Goal: Task Accomplishment & Management: Manage account settings

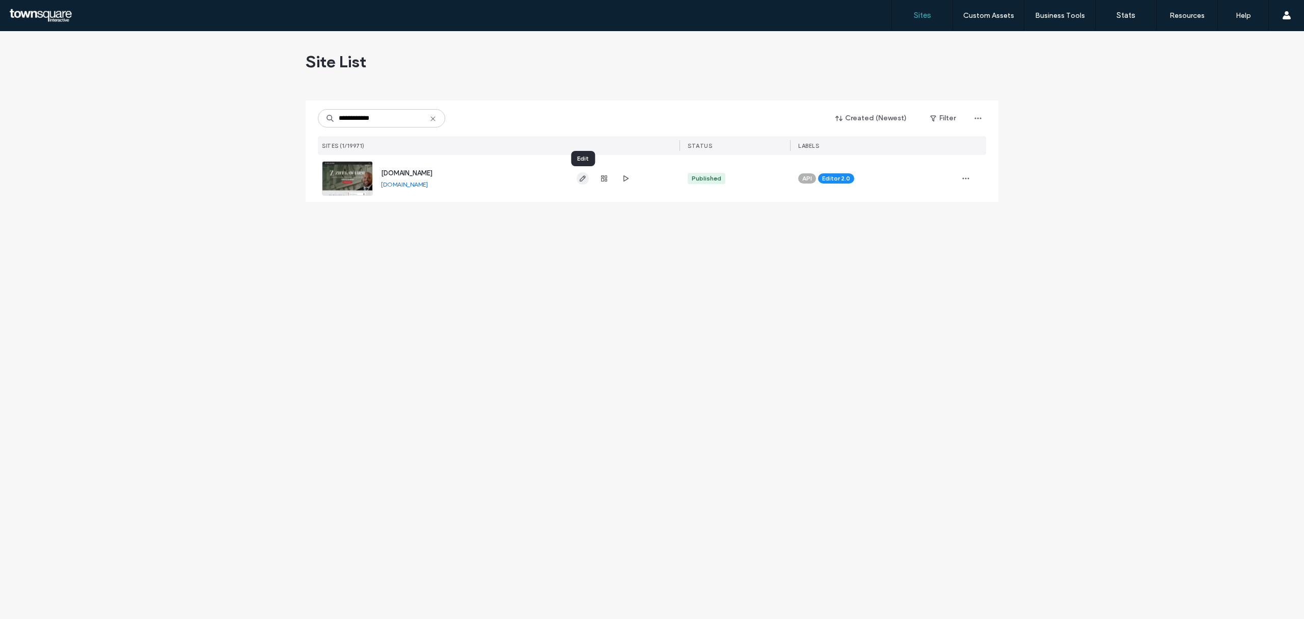
type input "**********"
click at [581, 182] on icon "button" at bounding box center [583, 178] width 8 height 8
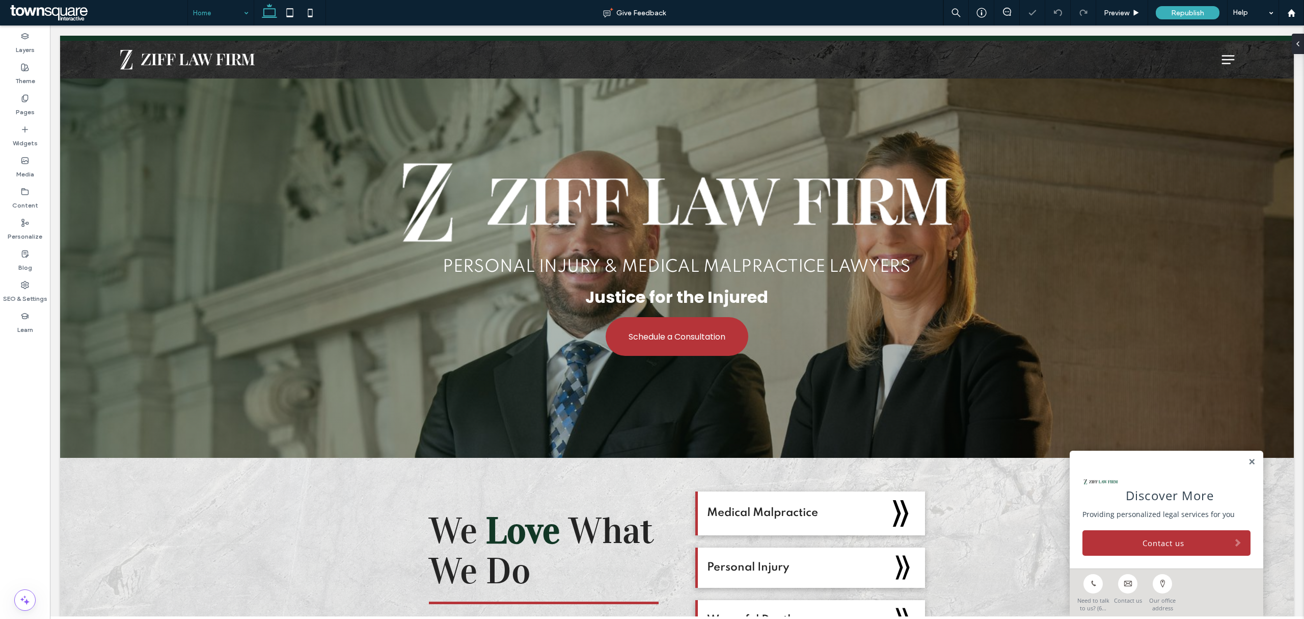
click at [204, 11] on input at bounding box center [218, 12] width 50 height 25
click at [64, 6] on span at bounding box center [98, 13] width 180 height 20
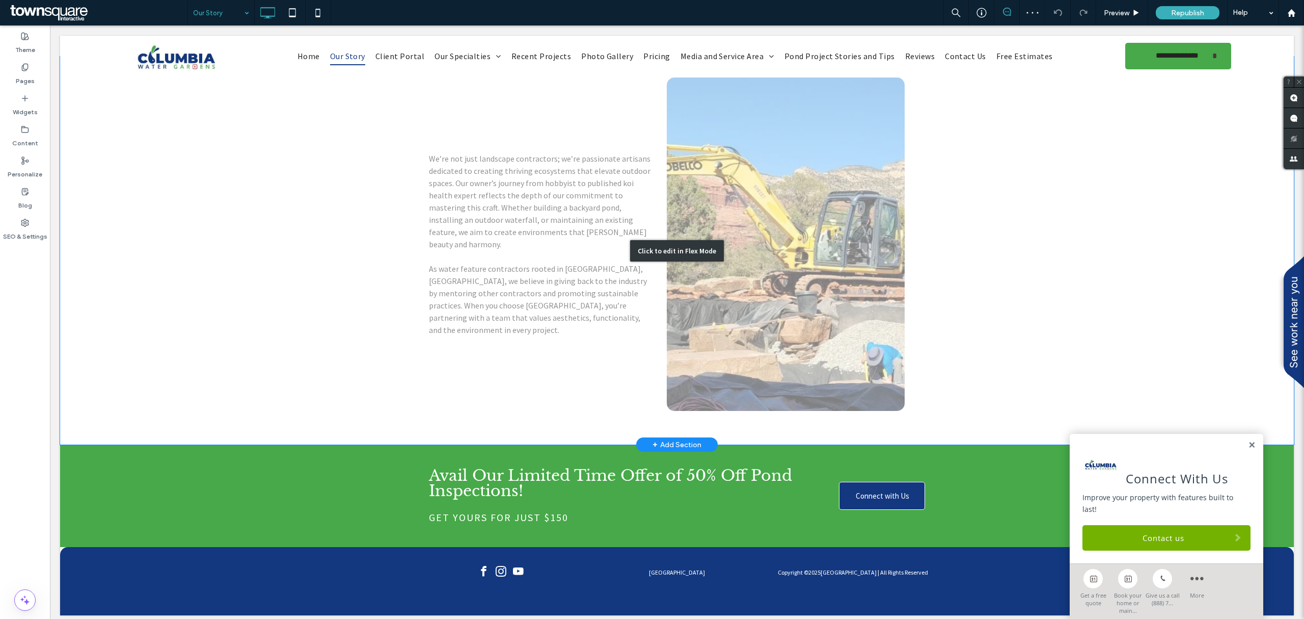
scroll to position [503, 0]
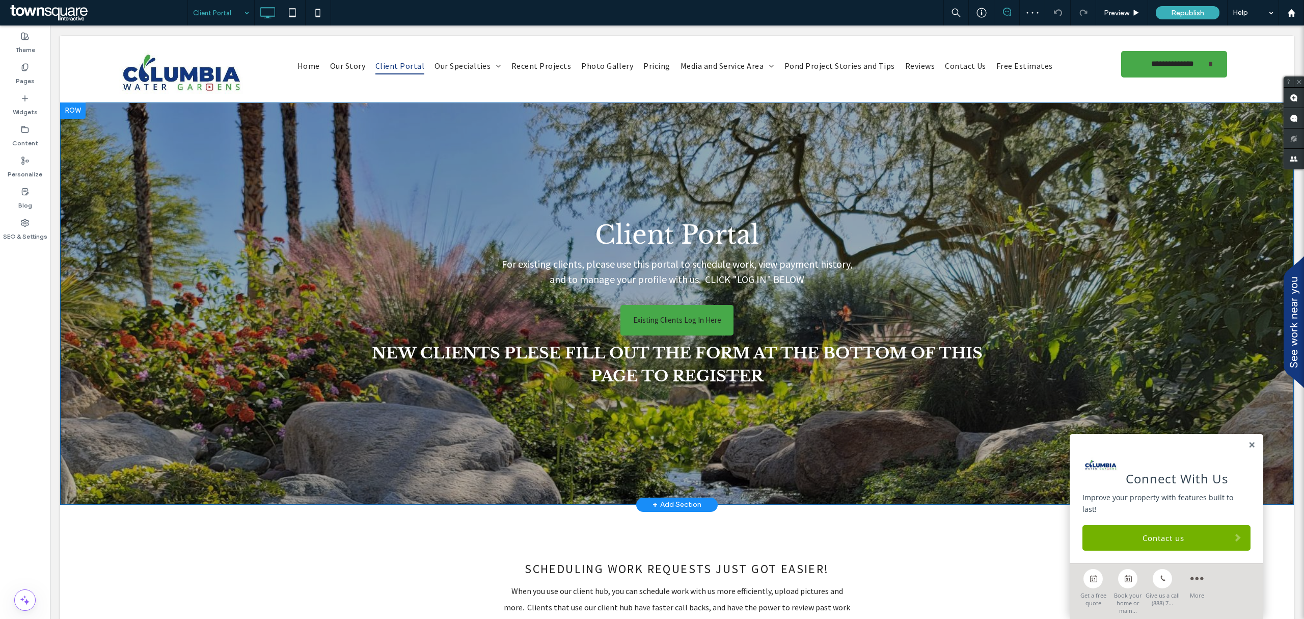
click at [395, 310] on div "Client Portal For existing clients, please use this portal to schedule work, vi…" at bounding box center [676, 303] width 611 height 178
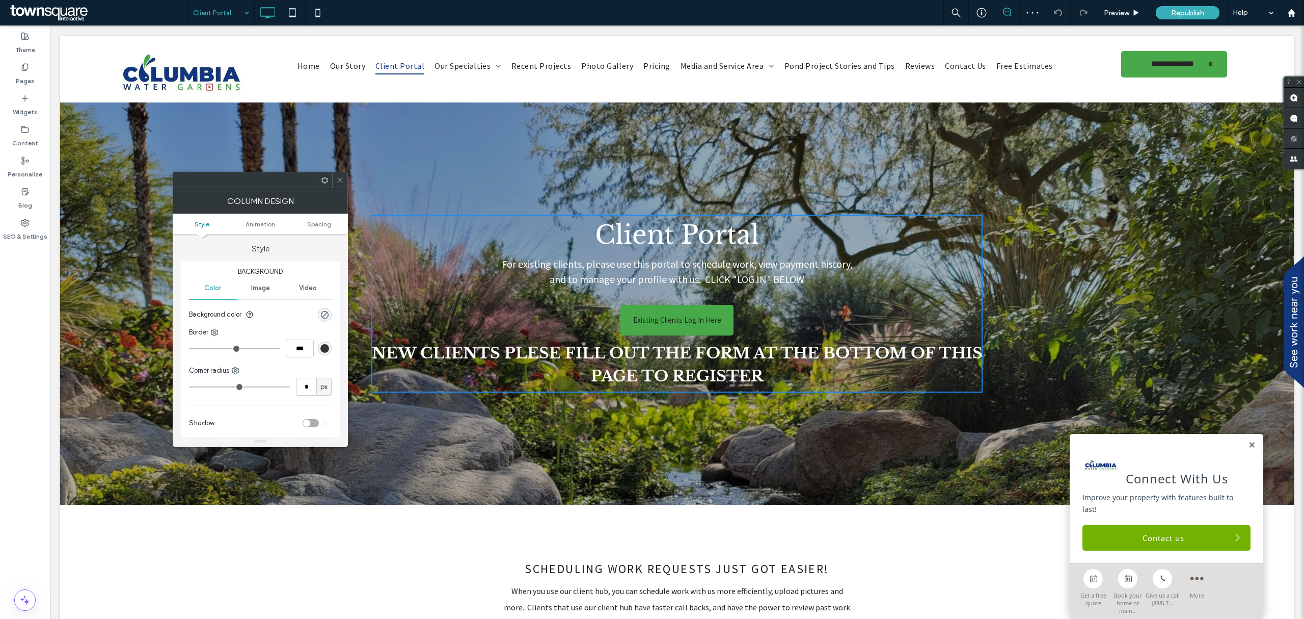
click at [411, 306] on div "Client Portal For existing clients, please use this portal to schedule work, vi…" at bounding box center [676, 303] width 611 height 178
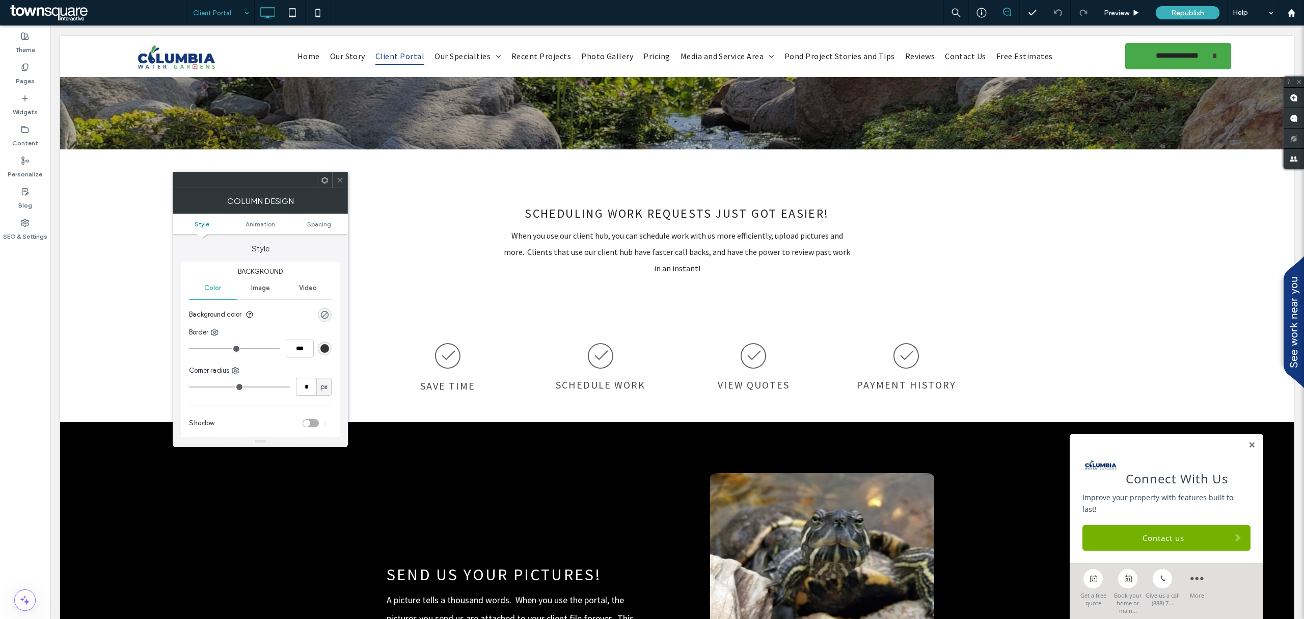
scroll to position [136, 0]
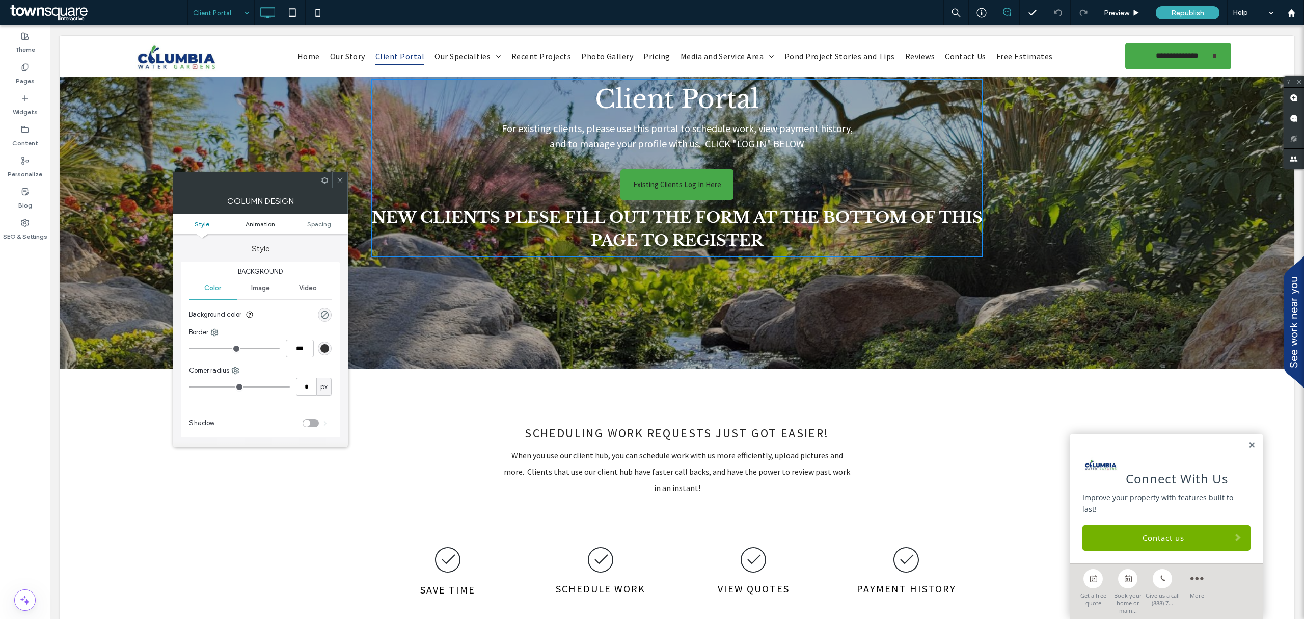
click at [272, 225] on span "Animation" at bounding box center [261, 224] width 30 height 8
click at [260, 360] on div "None" at bounding box center [260, 366] width 143 height 18
click at [231, 406] on div "Fade In" at bounding box center [260, 402] width 141 height 18
click at [387, 334] on div "Client Portal For existing clients, please use this portal to schedule work, vi…" at bounding box center [677, 168] width 1234 height 402
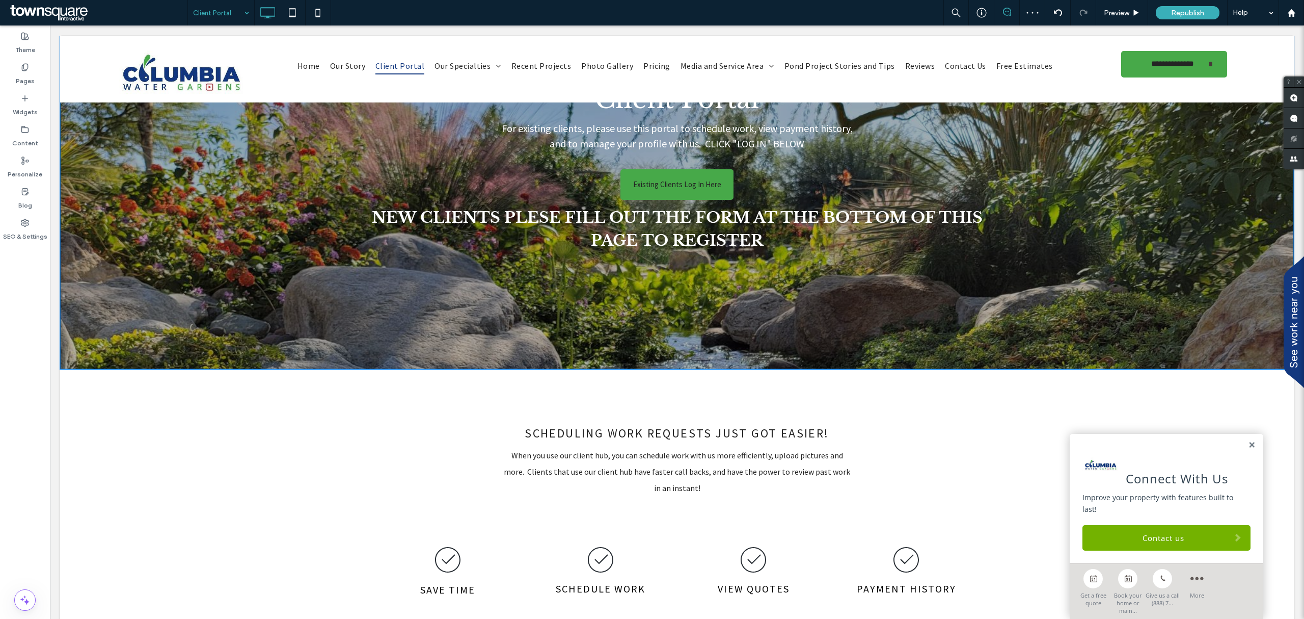
scroll to position [0, 0]
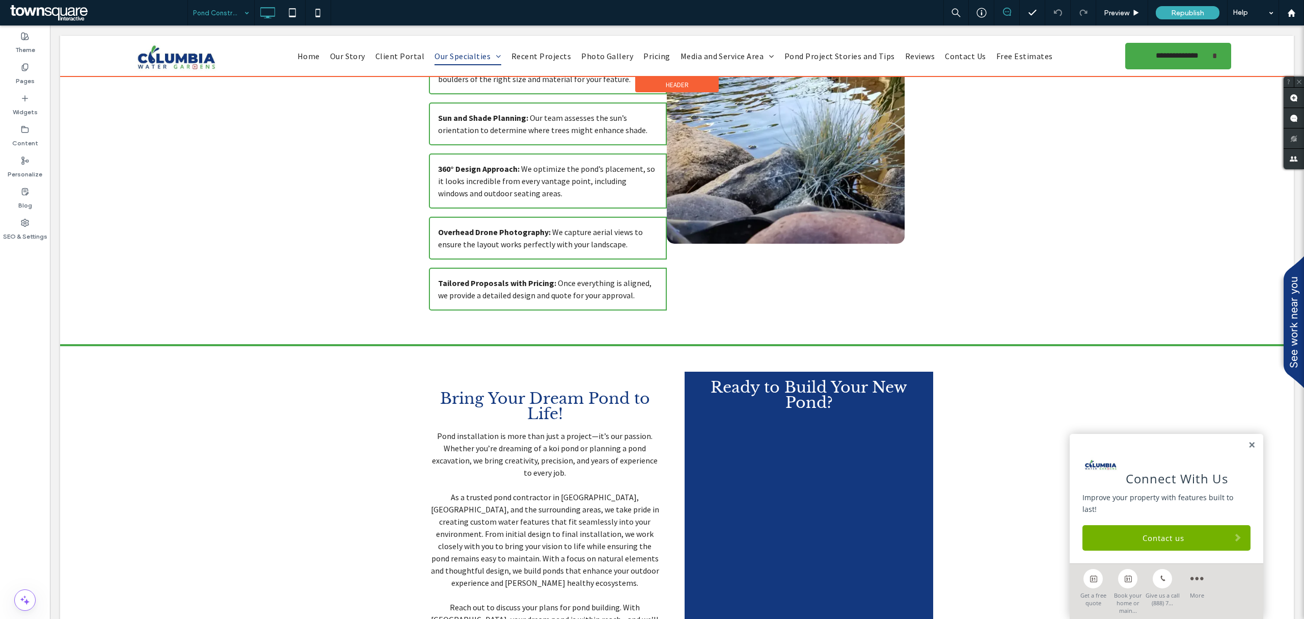
scroll to position [614, 0]
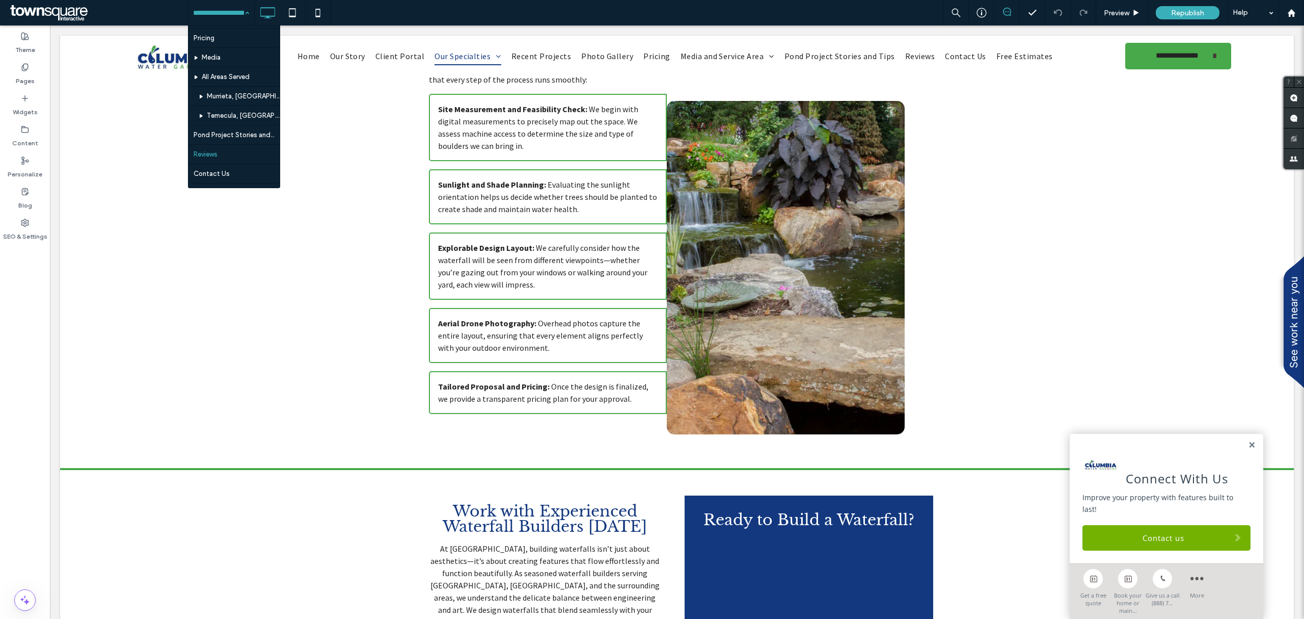
scroll to position [262, 0]
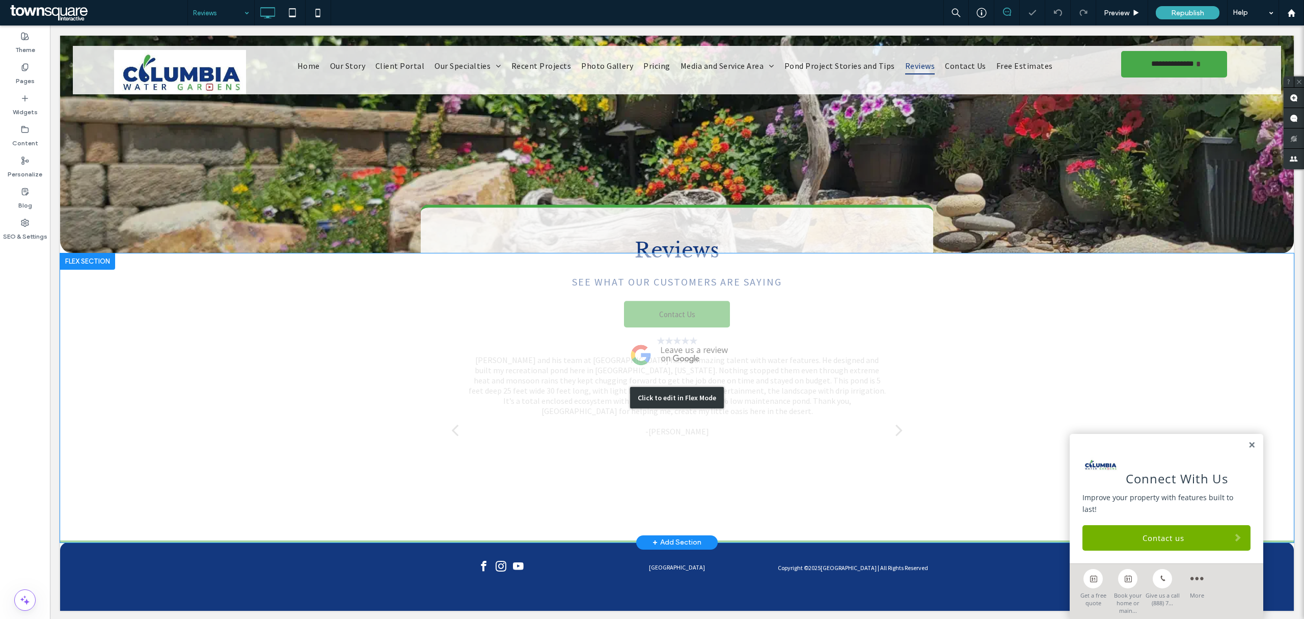
scroll to position [139, 0]
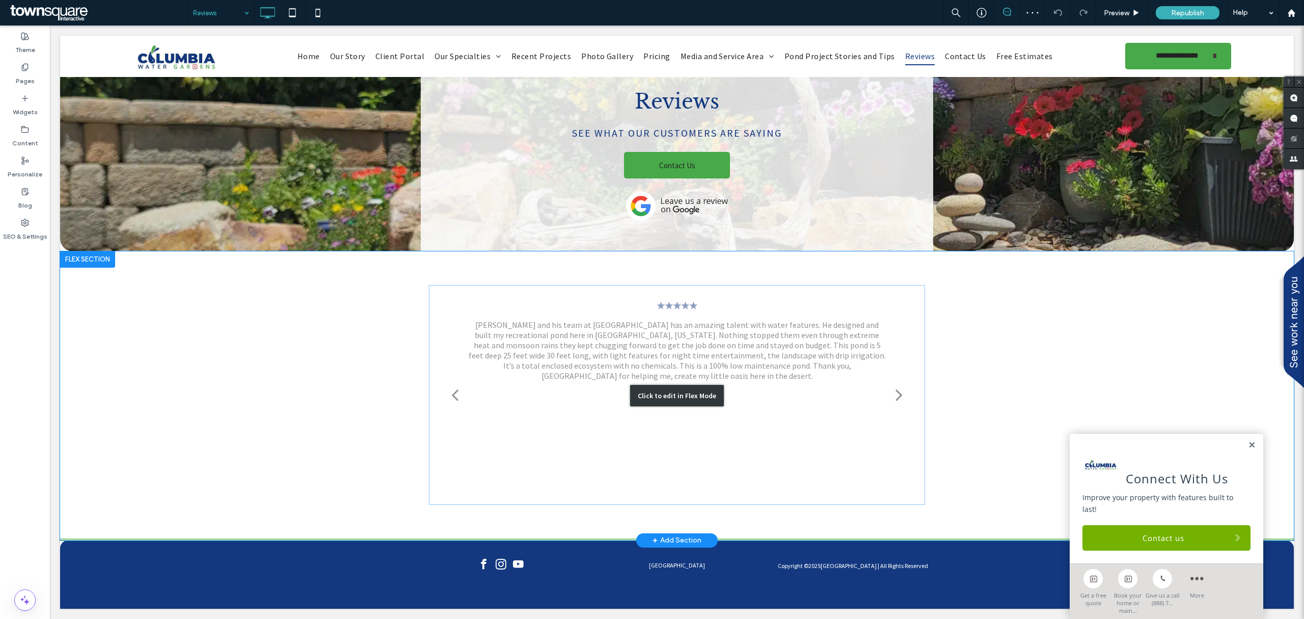
click at [795, 357] on div "Click to edit in Flex Mode" at bounding box center [677, 395] width 1234 height 289
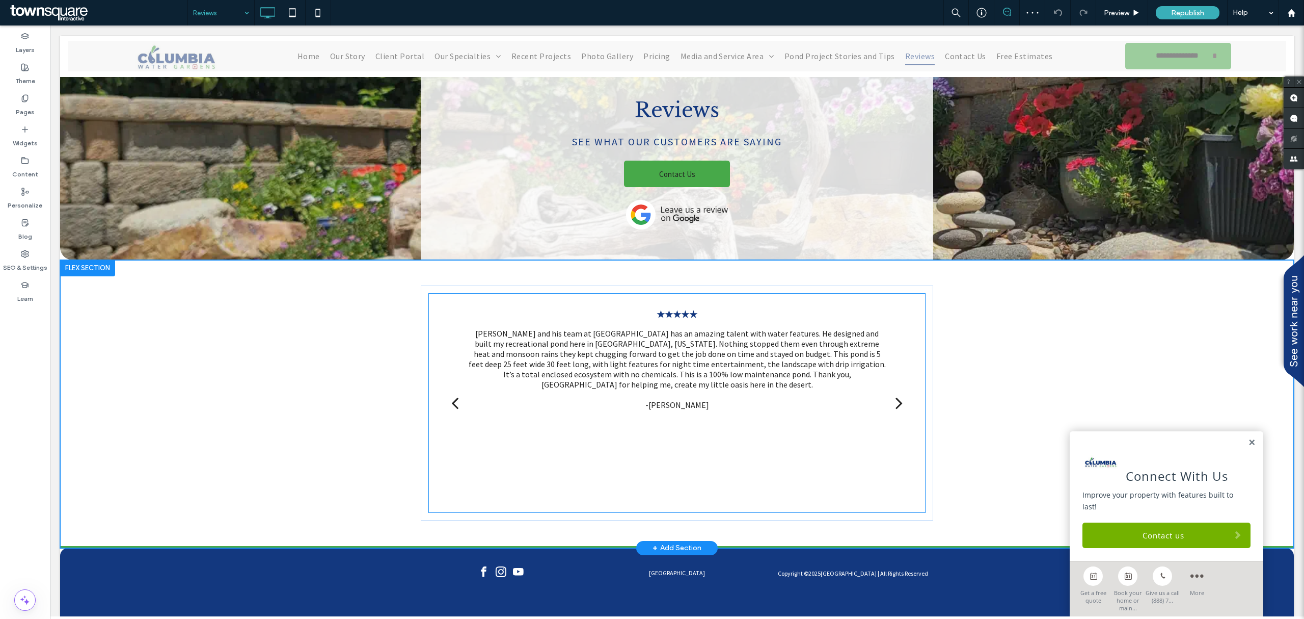
scroll to position [123, 0]
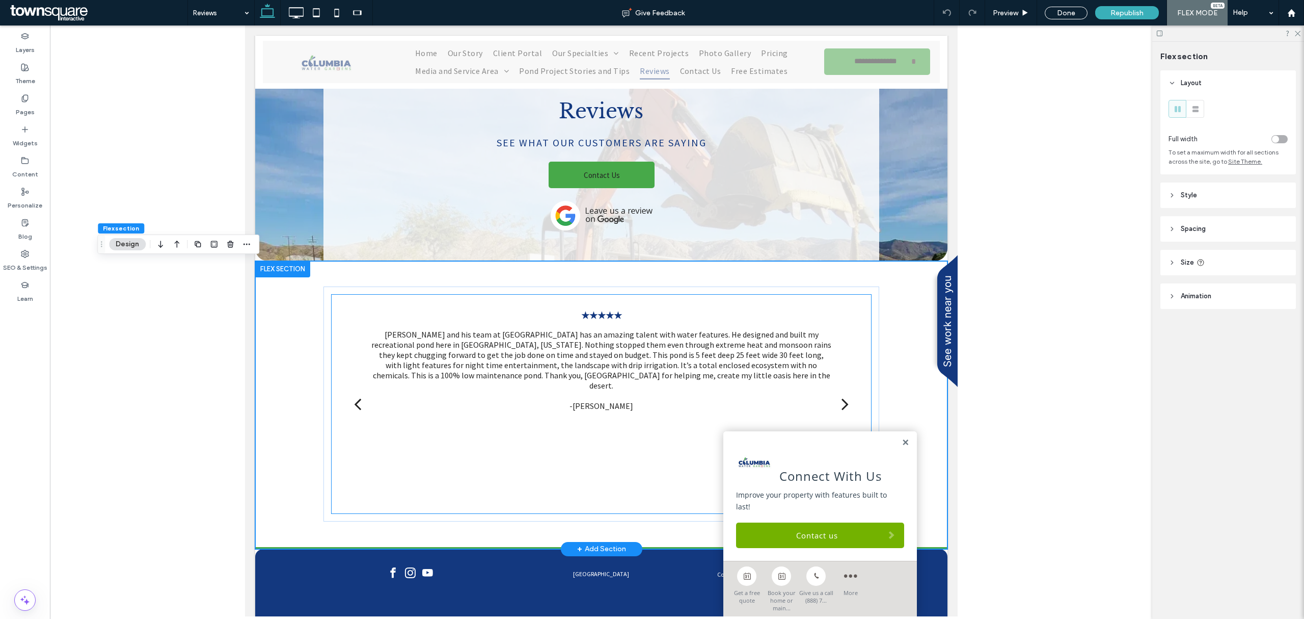
click at [747, 390] on p at bounding box center [600, 395] width 461 height 10
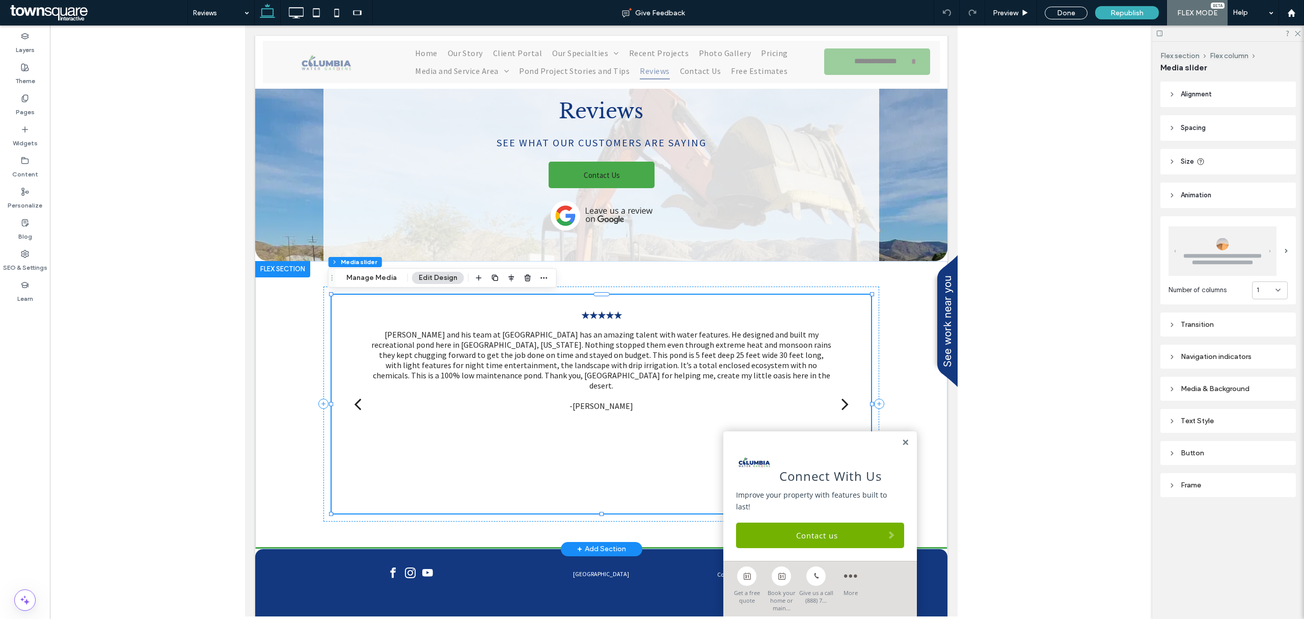
click at [747, 390] on p at bounding box center [600, 395] width 461 height 10
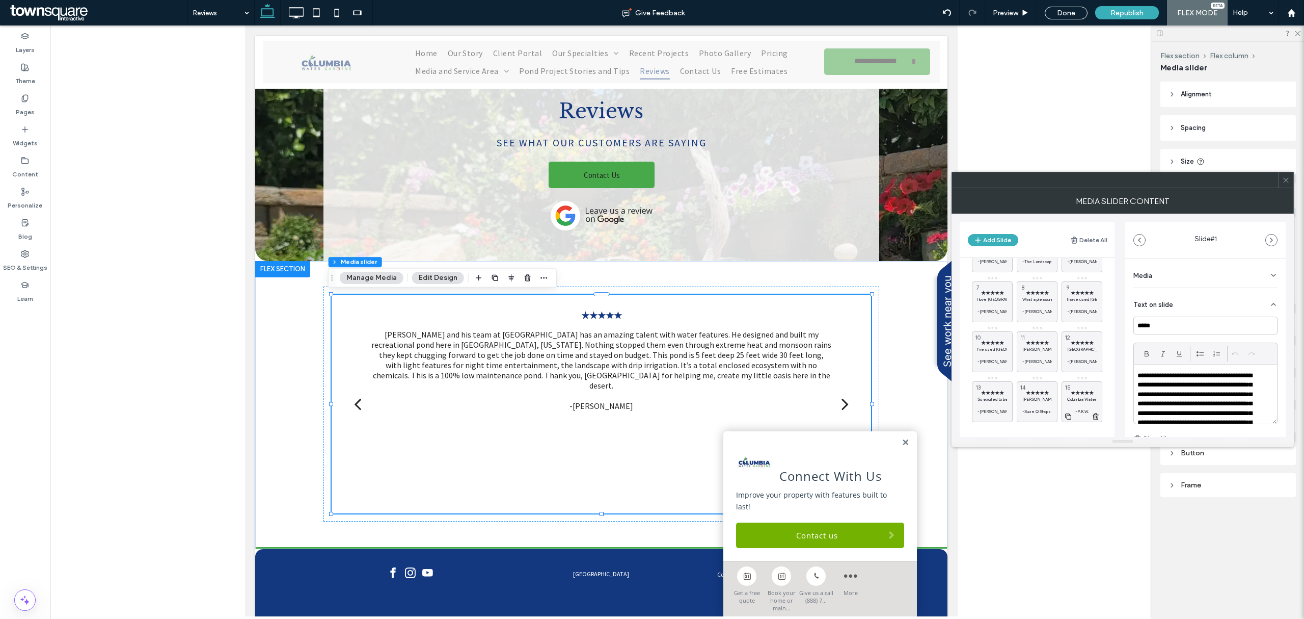
scroll to position [92, 0]
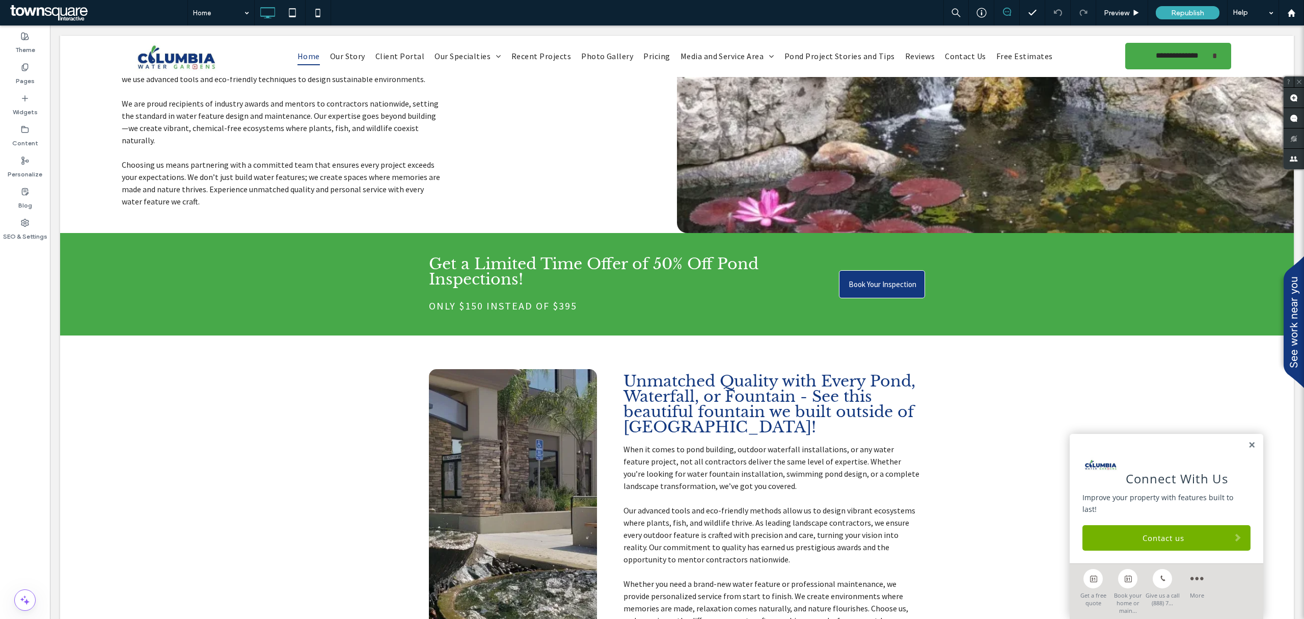
click at [21, 7] on span at bounding box center [98, 13] width 180 height 20
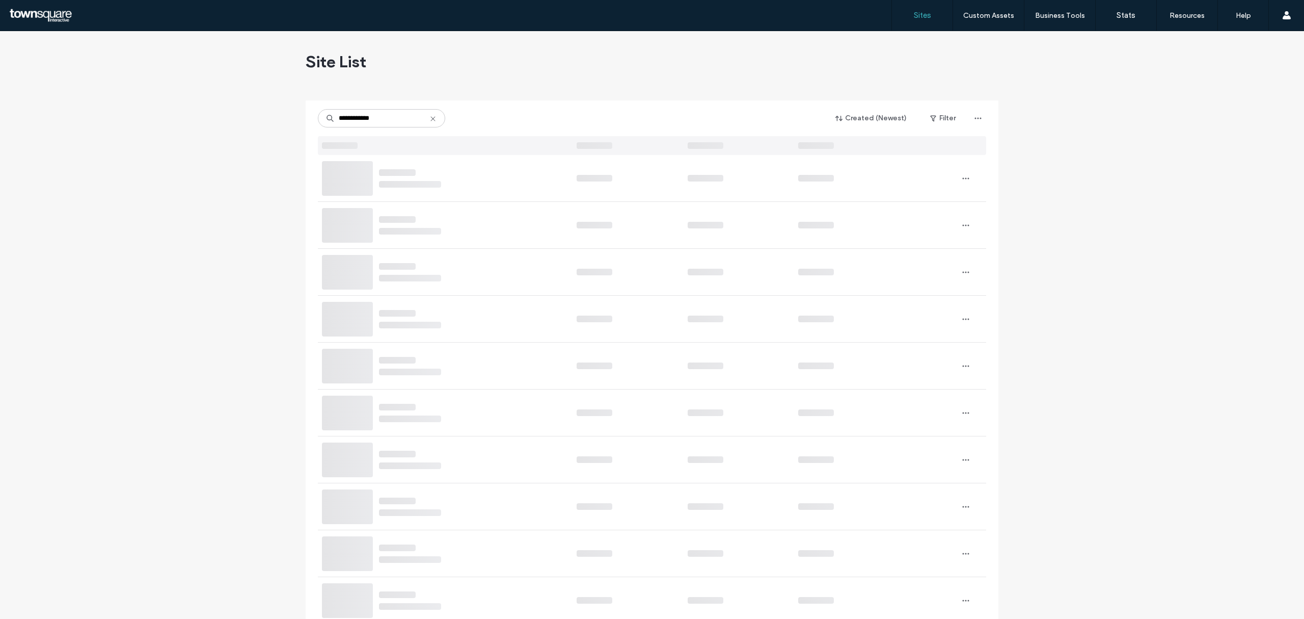
type input "**********"
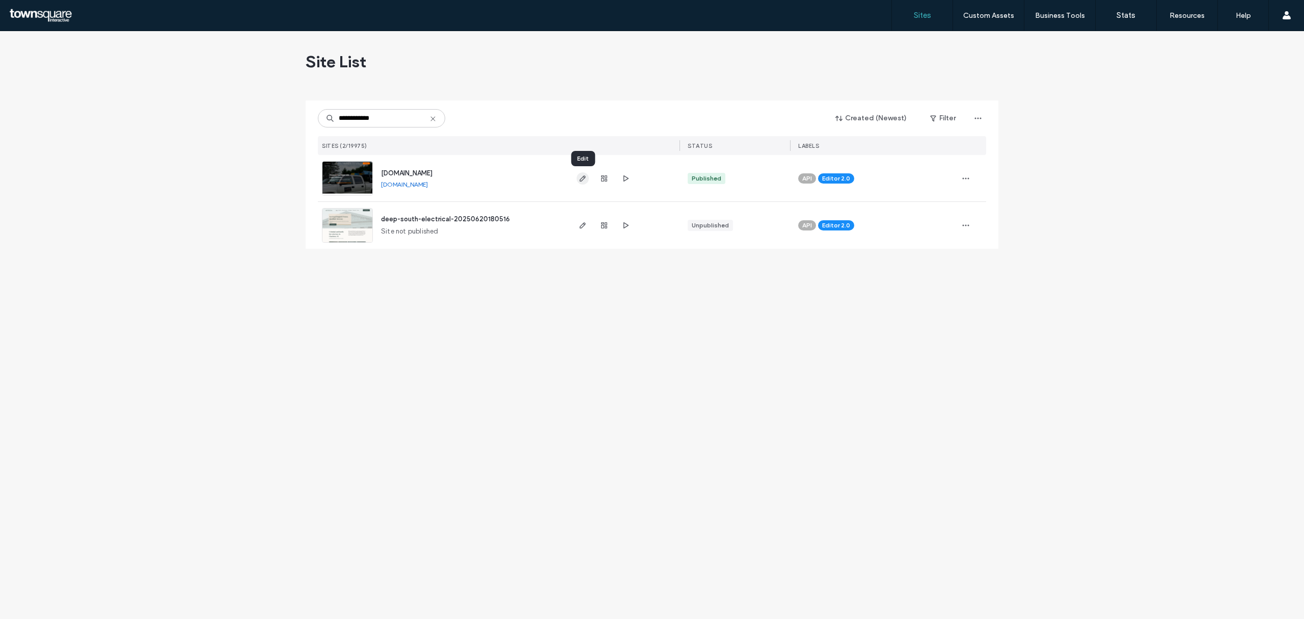
click at [585, 179] on icon "button" at bounding box center [583, 178] width 8 height 8
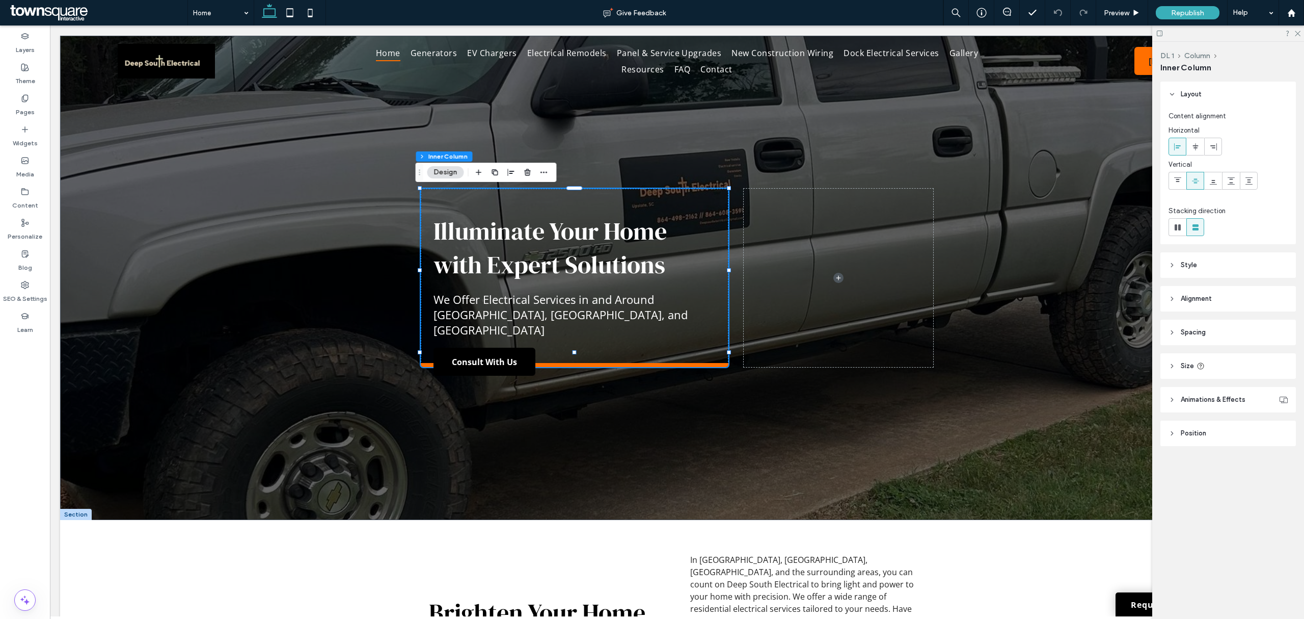
click at [1220, 396] on span "Animations & Effects" at bounding box center [1213, 399] width 65 height 10
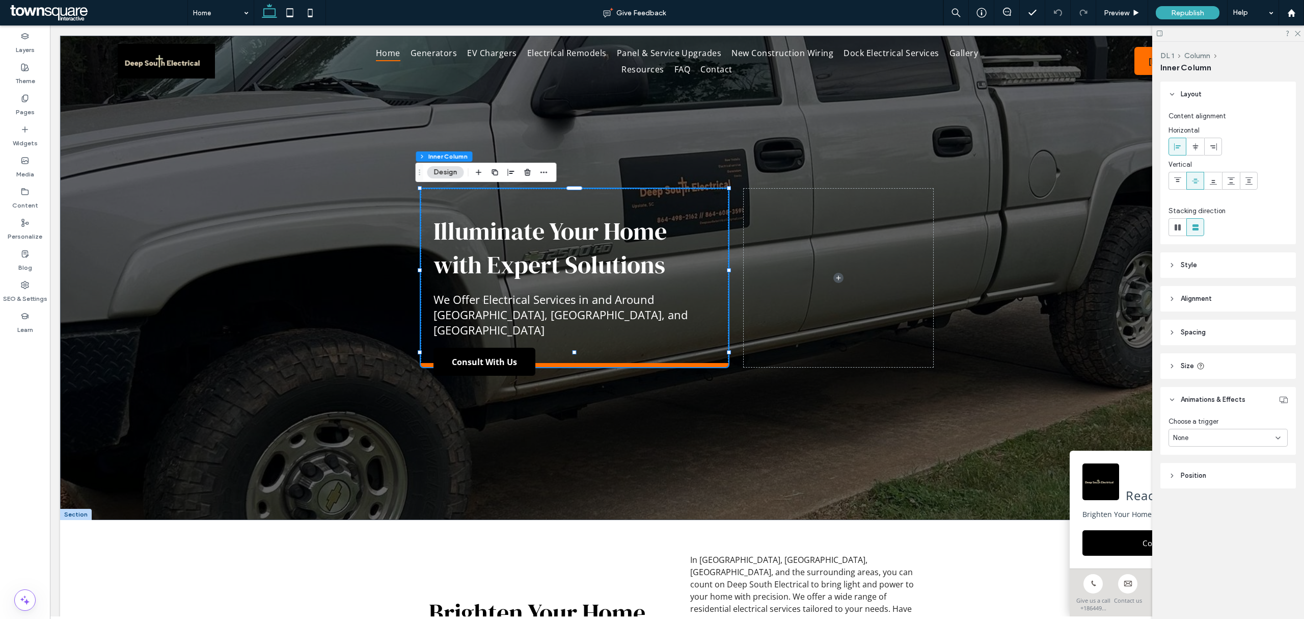
click at [1207, 436] on div "None" at bounding box center [1224, 438] width 102 height 10
click at [1199, 492] on span "Entrance" at bounding box center [1188, 492] width 28 height 10
click at [1237, 475] on div "None" at bounding box center [1224, 476] width 102 height 10
click at [1211, 513] on div "Fade In" at bounding box center [1229, 512] width 118 height 18
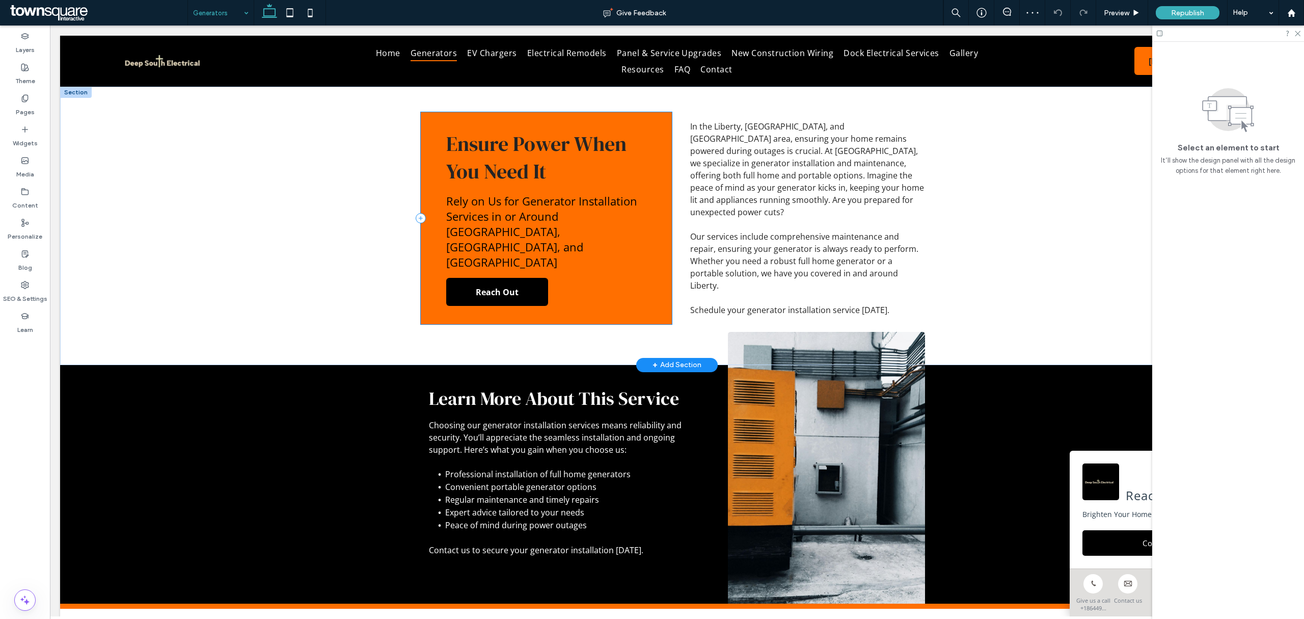
click at [633, 271] on div "Ensure Power When You Need It Rely on Us for Generator Installation Services in…" at bounding box center [546, 218] width 251 height 212
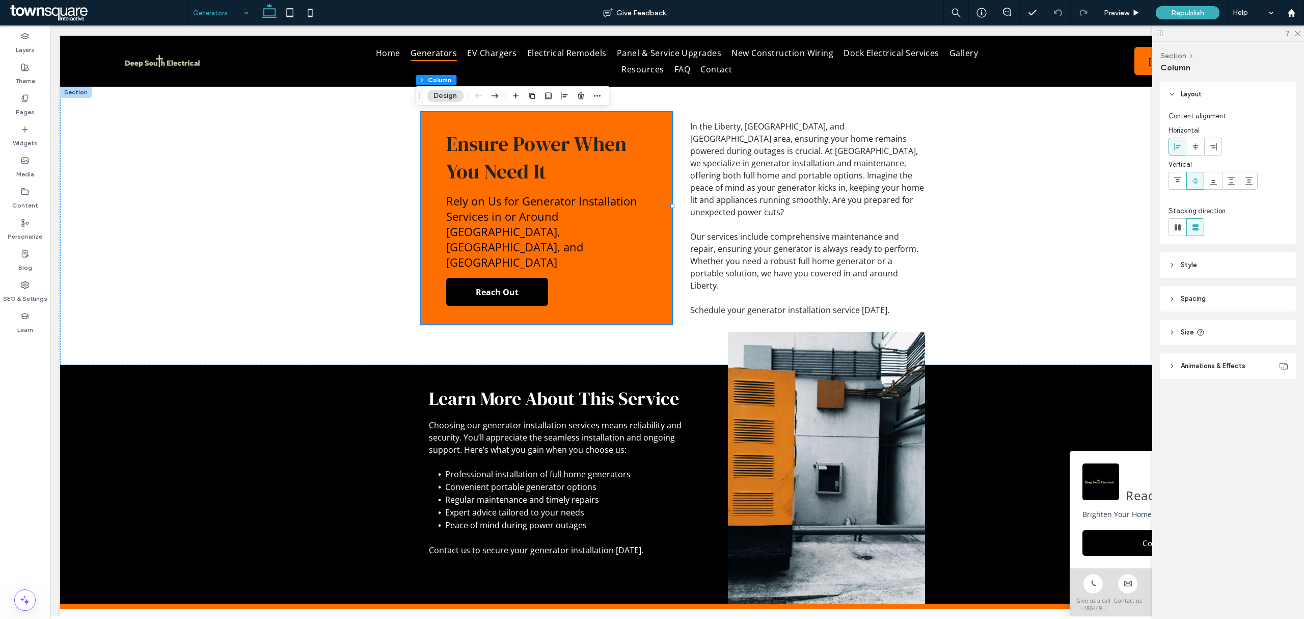
click at [1221, 373] on header "Animations & Effects" at bounding box center [1229, 365] width 136 height 25
click at [1202, 395] on div "None" at bounding box center [1228, 404] width 119 height 18
click at [1205, 459] on div "Entrance" at bounding box center [1229, 457] width 118 height 18
click at [1201, 438] on div "None" at bounding box center [1224, 442] width 102 height 10
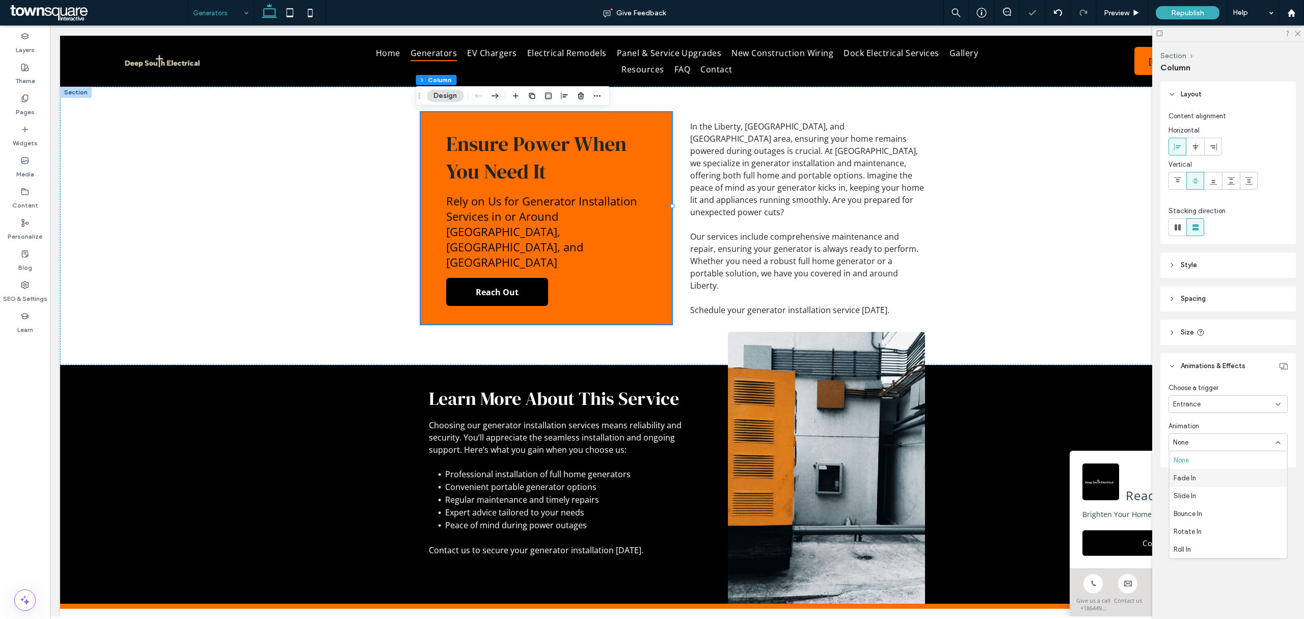
click at [1197, 475] on div "Fade In" at bounding box center [1229, 478] width 118 height 18
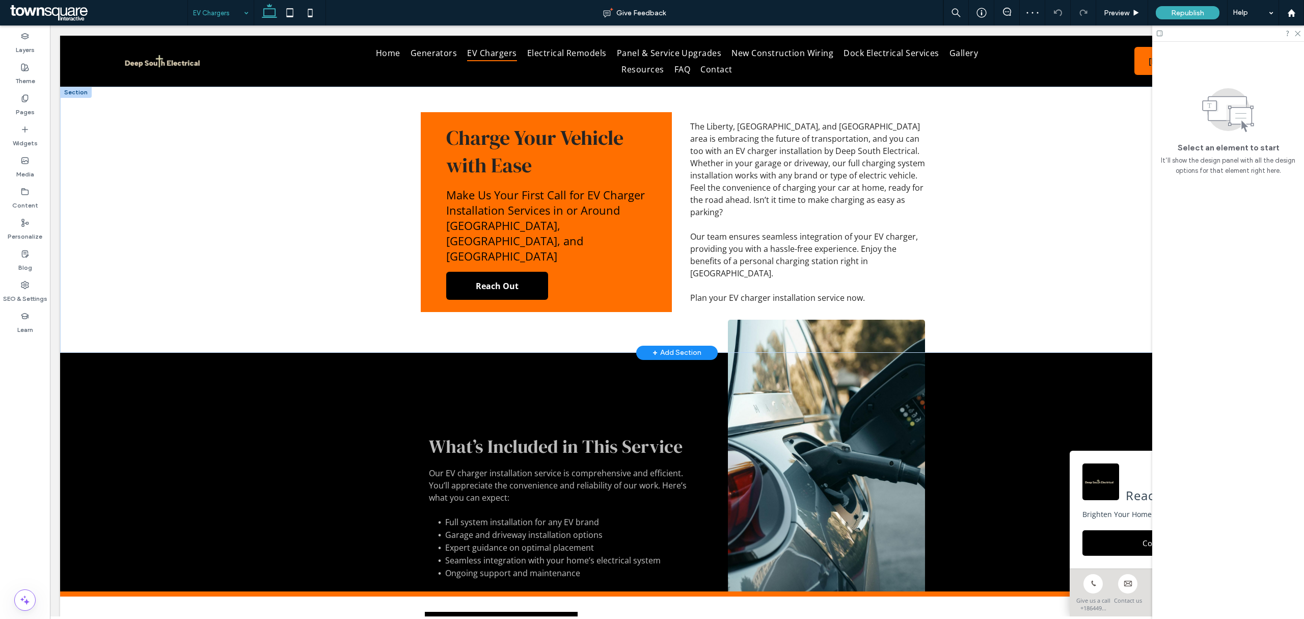
click at [637, 263] on div "Charge Your Vehicle with Ease Make Us Your First Call for EV Charger Installati…" at bounding box center [546, 212] width 251 height 200
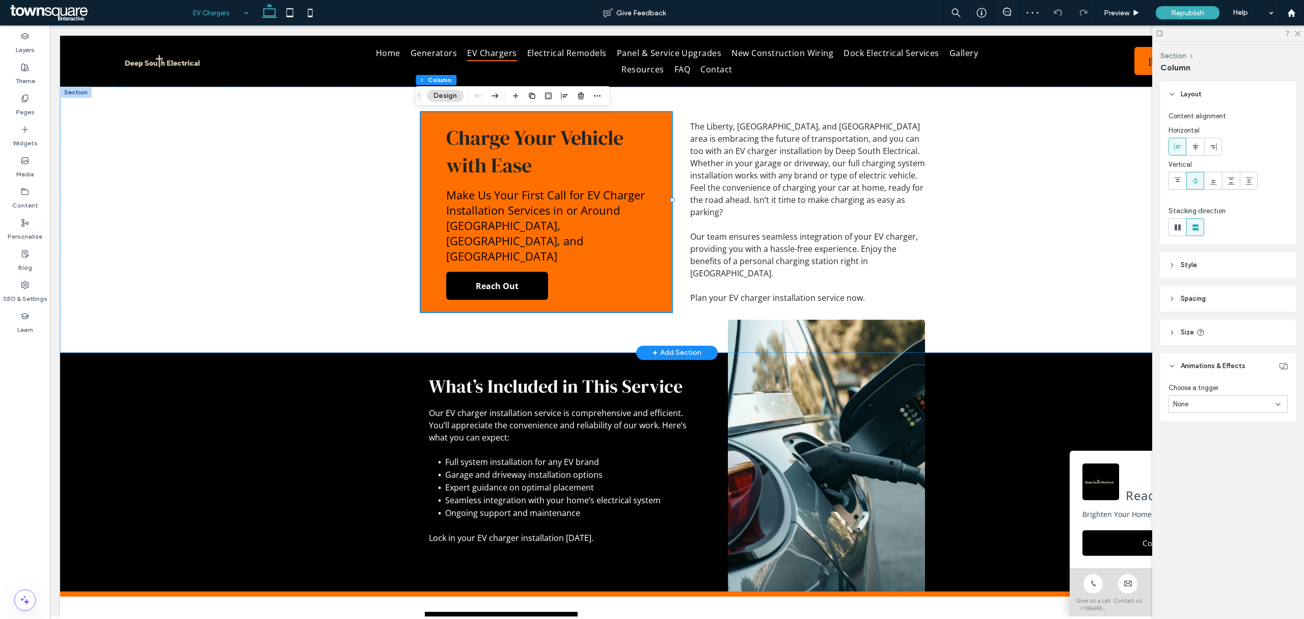
click at [622, 259] on div "Charge Your Vehicle with Ease Make Us Your First Call for EV Charger Installati…" at bounding box center [546, 212] width 251 height 200
click at [611, 251] on div "Charge Your Vehicle with Ease Make Us Your First Call for EV Charger Installati…" at bounding box center [546, 212] width 251 height 200
click at [1183, 402] on span "None" at bounding box center [1180, 404] width 15 height 10
click at [1191, 453] on span "Entrance" at bounding box center [1188, 457] width 28 height 10
click at [1191, 443] on div "None" at bounding box center [1224, 442] width 102 height 10
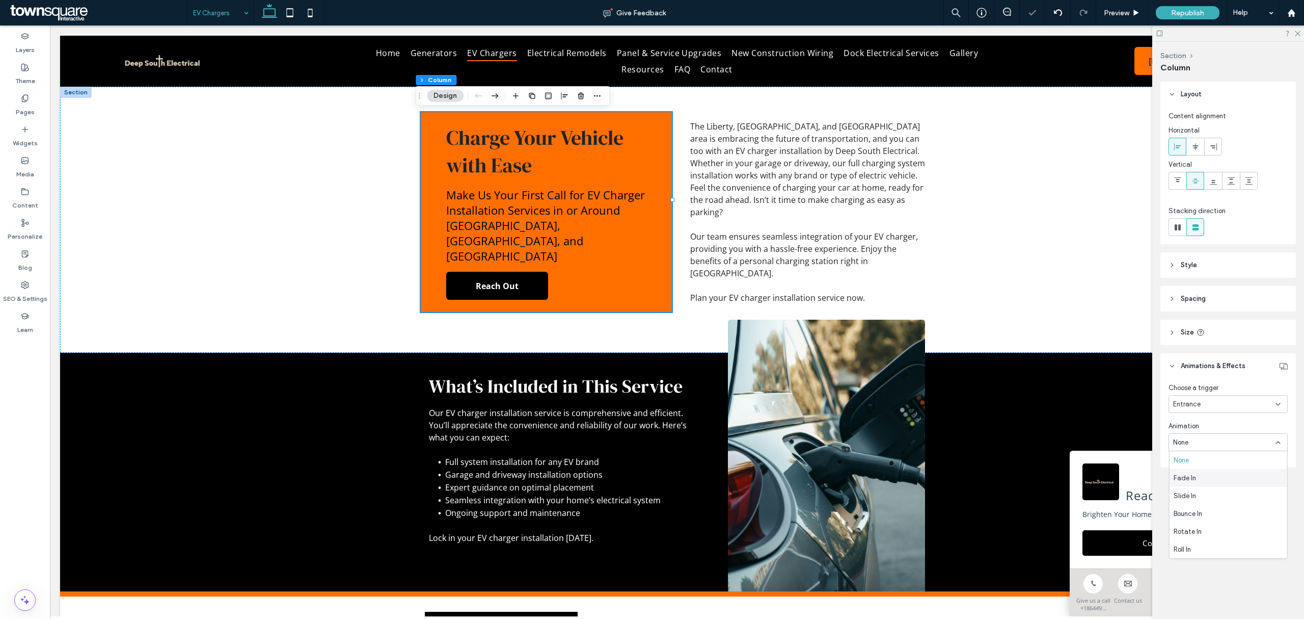
click at [1182, 481] on span "Fade In" at bounding box center [1185, 478] width 22 height 10
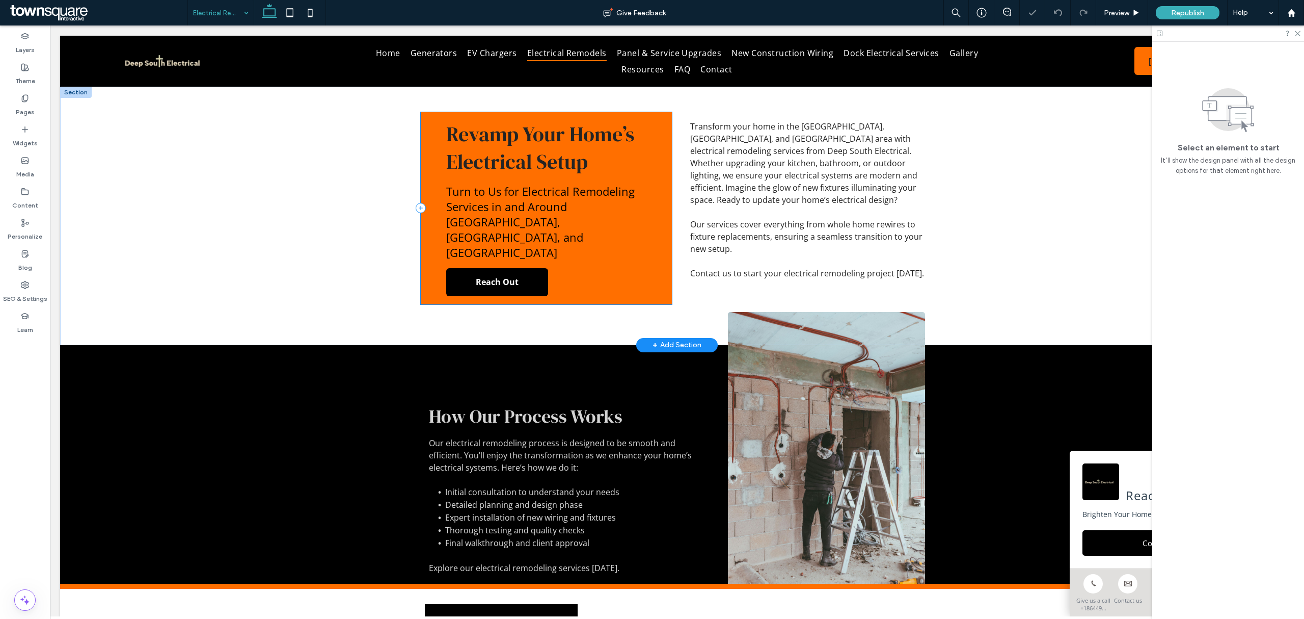
click at [630, 255] on div "Revamp Your Home’s Electrical Setup Turn to Us for Electrical Remodeling Servic…" at bounding box center [546, 208] width 251 height 192
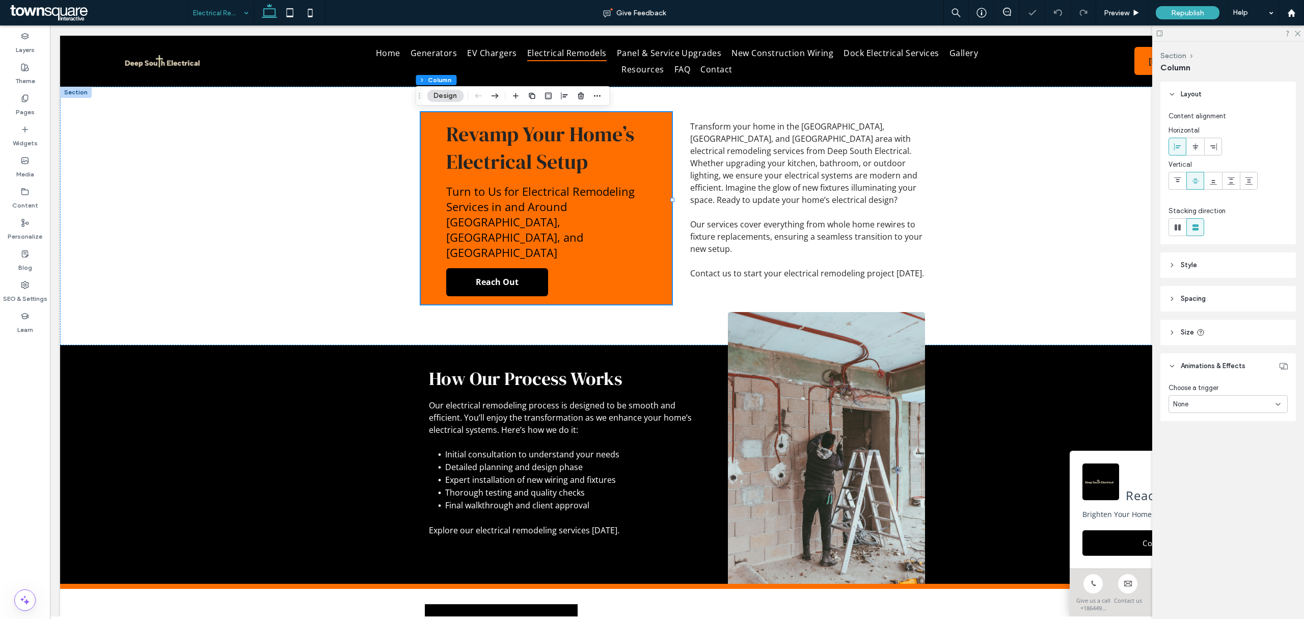
click at [1250, 405] on div "None" at bounding box center [1224, 404] width 102 height 10
click at [1193, 453] on span "Entrance" at bounding box center [1188, 457] width 28 height 10
click at [1210, 443] on div "None" at bounding box center [1224, 442] width 102 height 10
click at [1192, 478] on span "Fade In" at bounding box center [1185, 478] width 22 height 10
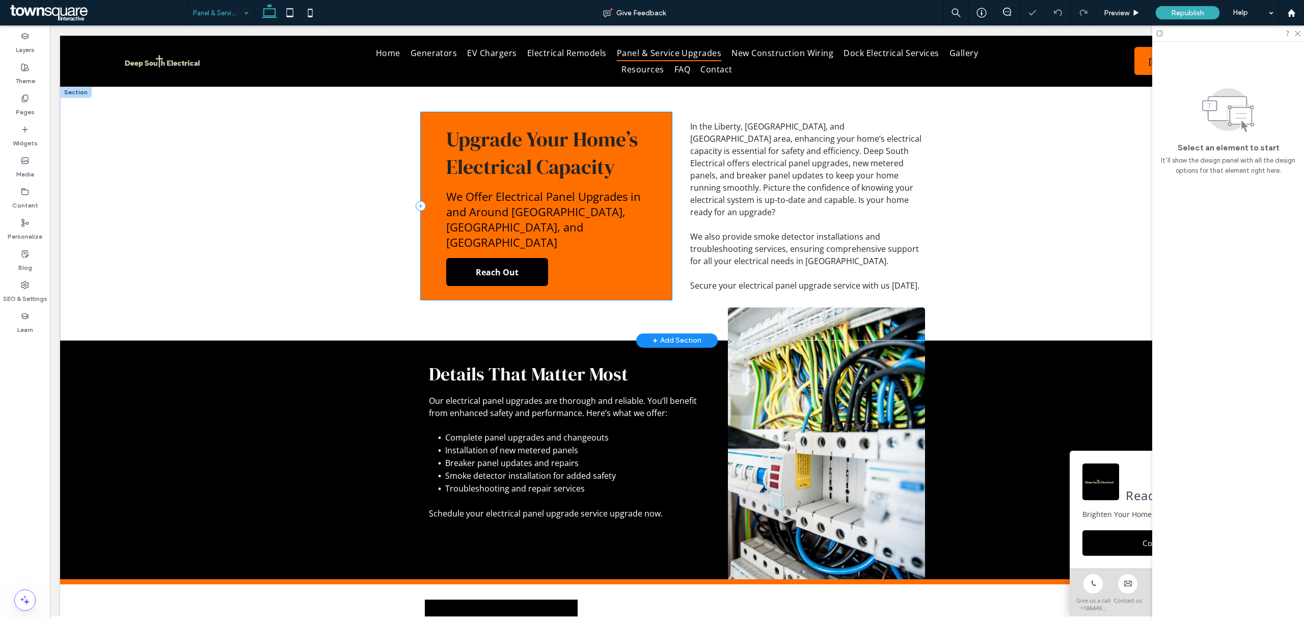
click at [622, 263] on div "Upgrade Your Home’s Electrical Capacity We Offer Electrical Panel Upgrades in a…" at bounding box center [546, 205] width 251 height 187
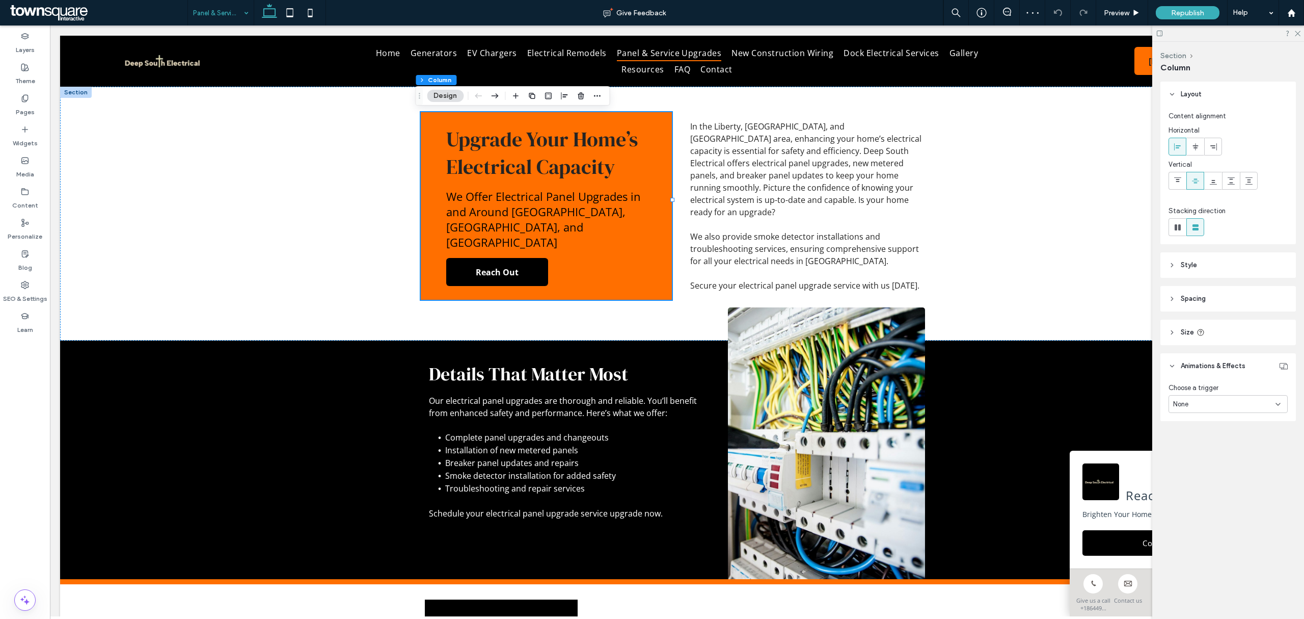
click at [1186, 404] on span "None" at bounding box center [1180, 404] width 15 height 10
click at [1193, 453] on span "Entrance" at bounding box center [1188, 457] width 28 height 10
click at [1201, 435] on div "None" at bounding box center [1228, 442] width 119 height 18
drag, startPoint x: 1194, startPoint y: 474, endPoint x: 786, endPoint y: 313, distance: 439.0
click at [1194, 474] on span "Fade In" at bounding box center [1185, 478] width 22 height 10
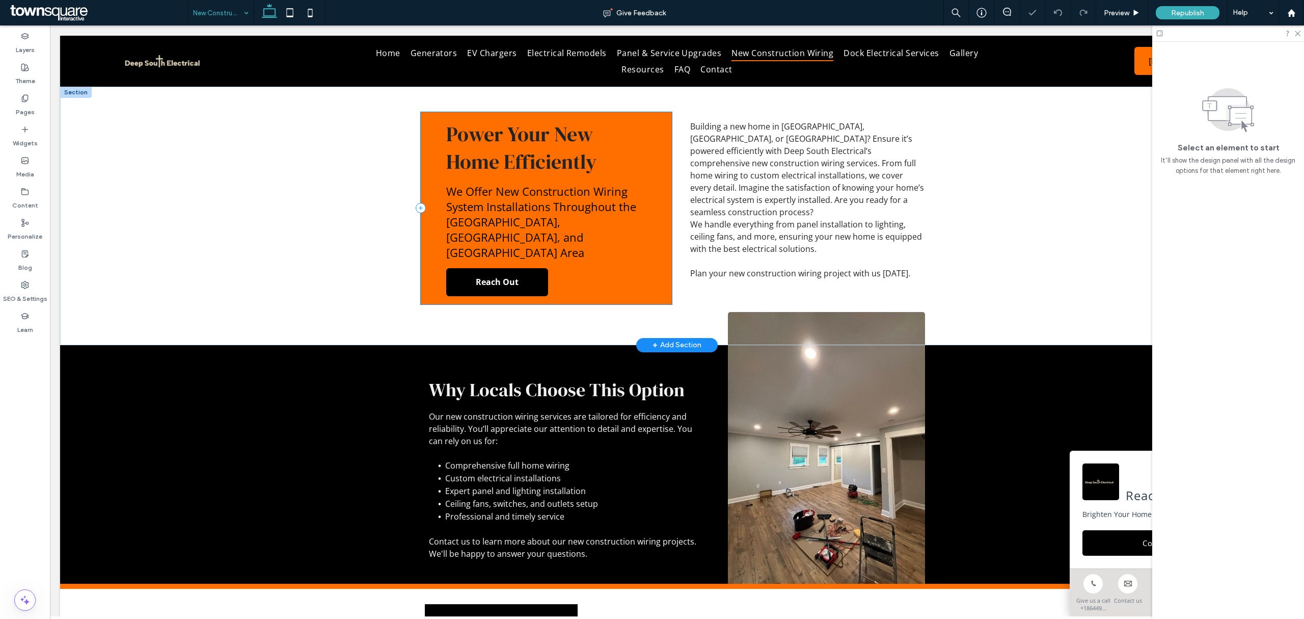
click at [638, 276] on div "Power Your New Home Efficiently We Offer New Construction Wiring System Install…" at bounding box center [546, 208] width 251 height 192
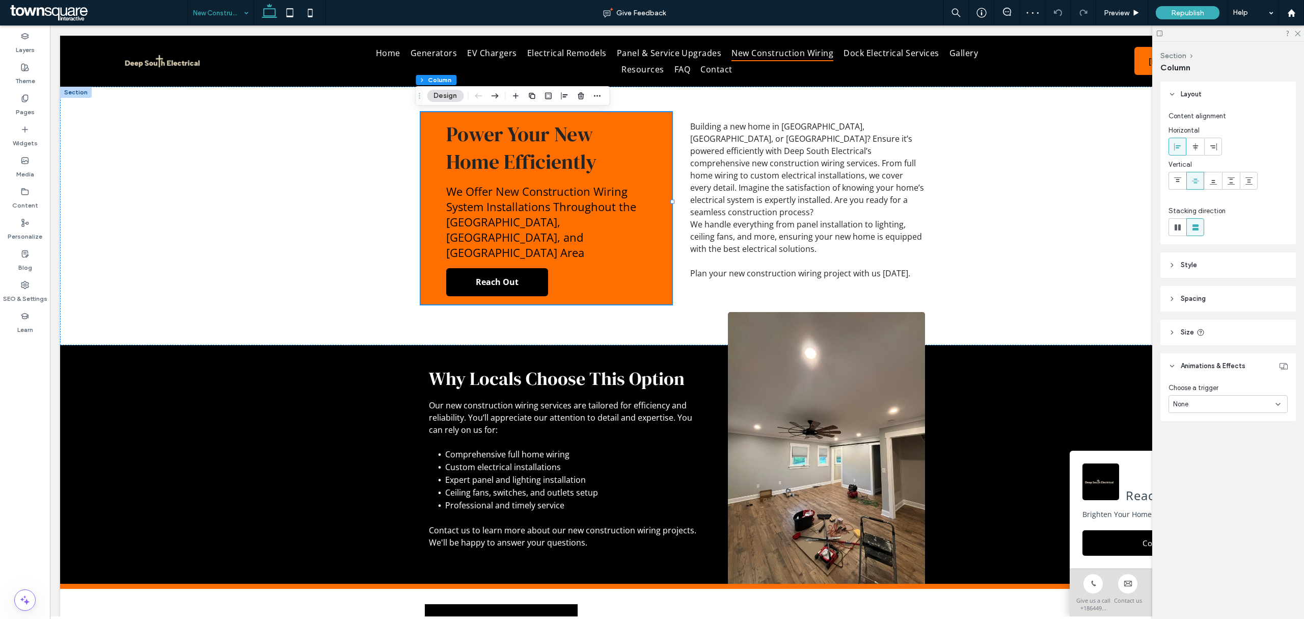
click at [1231, 407] on div "None" at bounding box center [1224, 404] width 102 height 10
click at [1217, 460] on div "Entrance" at bounding box center [1229, 457] width 118 height 18
click at [1215, 440] on div "None" at bounding box center [1224, 442] width 102 height 10
click at [1197, 477] on div "Fade In" at bounding box center [1229, 478] width 118 height 18
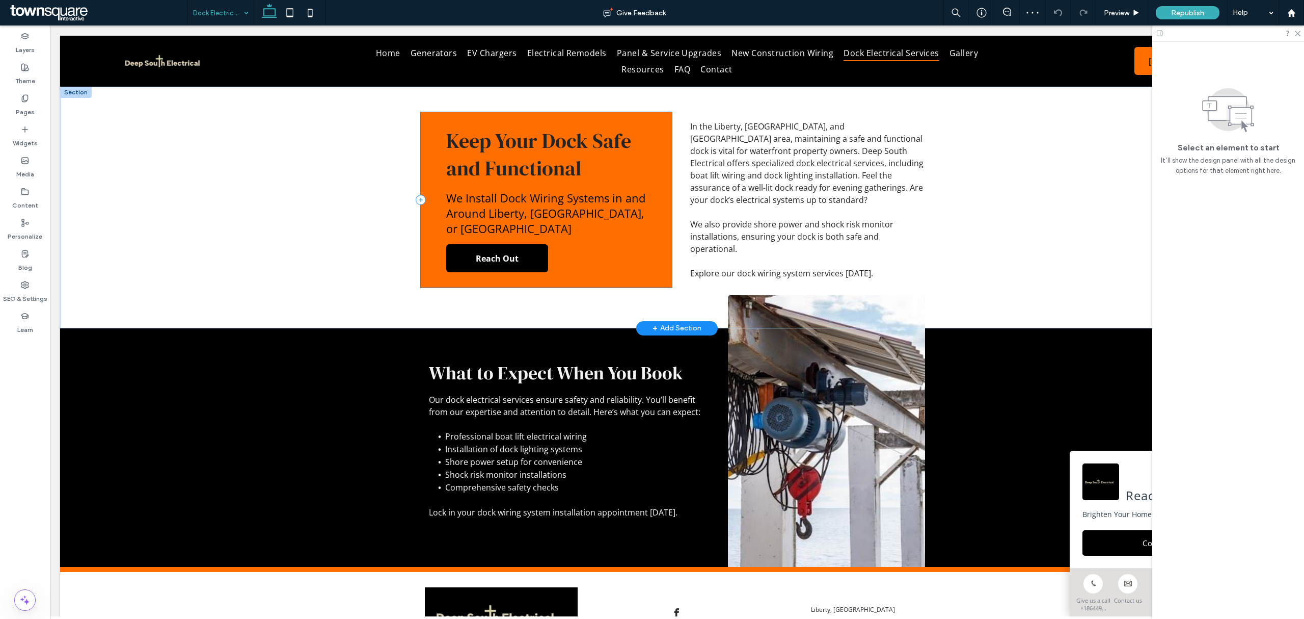
drag, startPoint x: 647, startPoint y: 263, endPoint x: 648, endPoint y: 270, distance: 6.2
click at [647, 263] on div "Keep Your Dock Safe and Functional We Install Dock Wiring Systems in and Around…" at bounding box center [546, 199] width 251 height 175
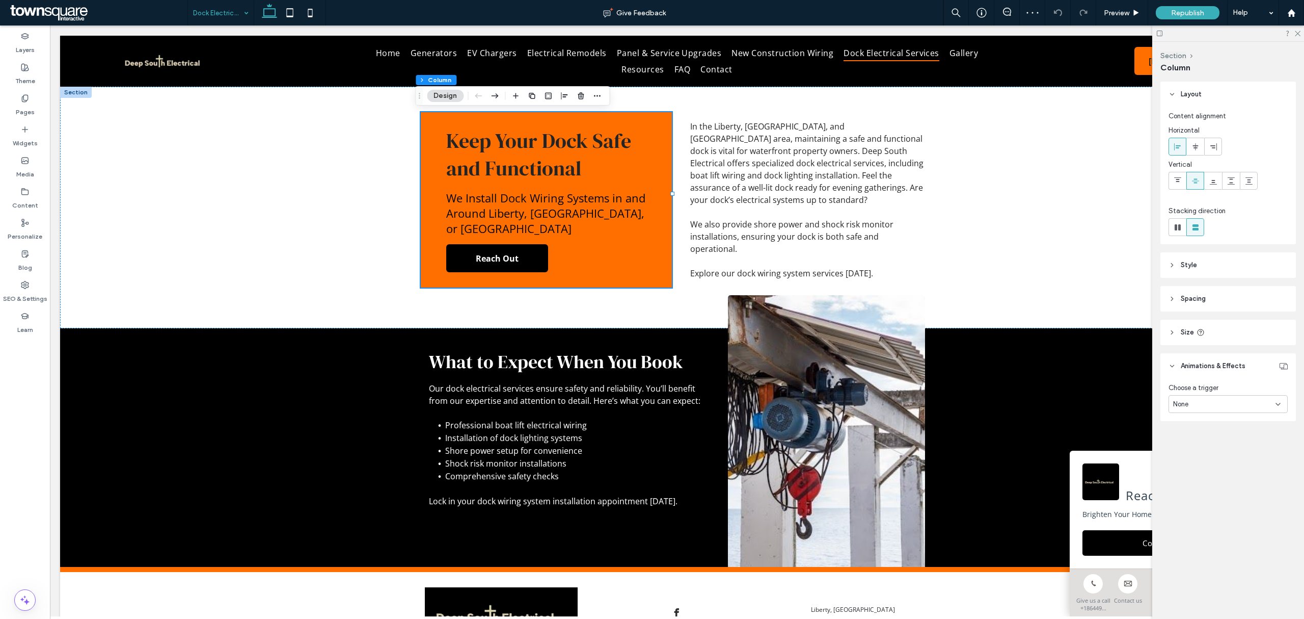
click at [1256, 400] on div "None" at bounding box center [1224, 404] width 102 height 10
click at [1198, 455] on span "Entrance" at bounding box center [1188, 457] width 28 height 10
click at [1205, 443] on div "None" at bounding box center [1224, 442] width 102 height 10
click at [1200, 479] on div "Fade In" at bounding box center [1229, 478] width 118 height 18
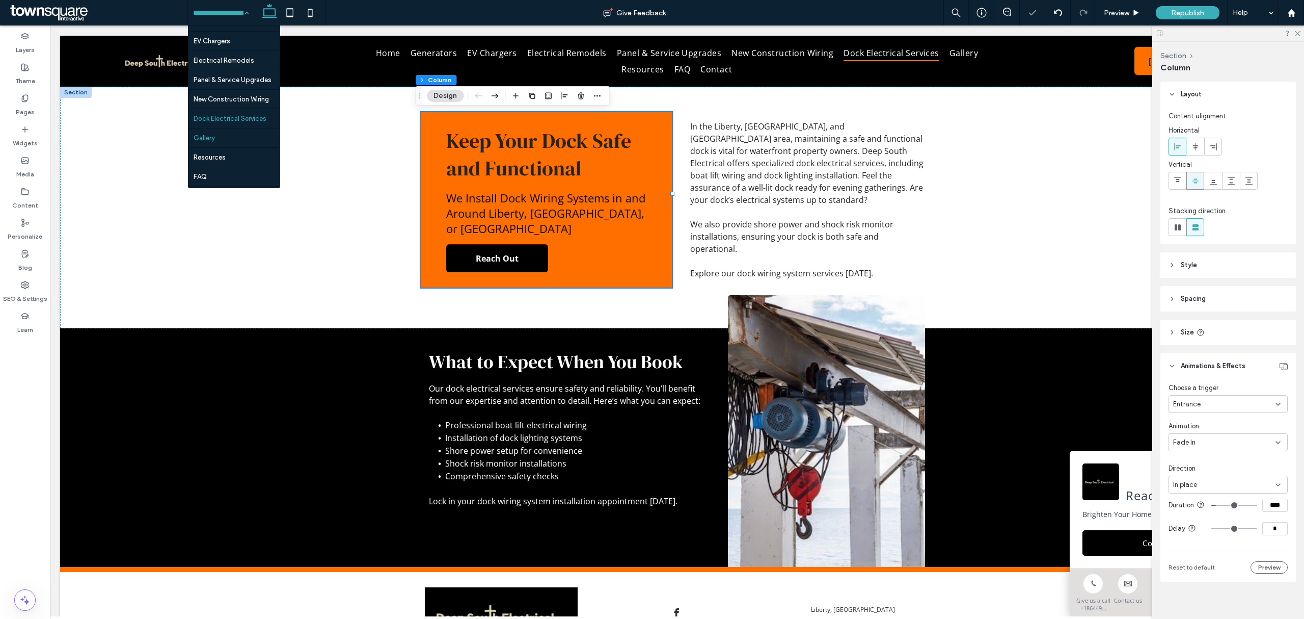
scroll to position [49, 0]
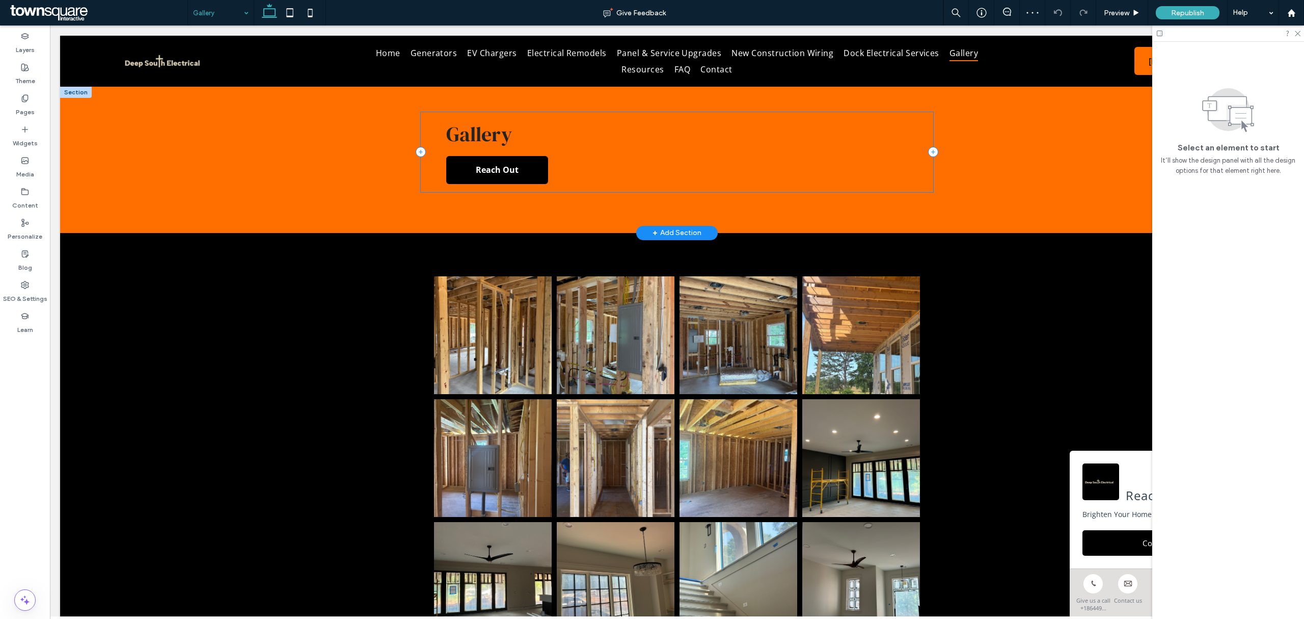
click at [576, 173] on div "Gallery Reach Out" at bounding box center [677, 152] width 513 height 80
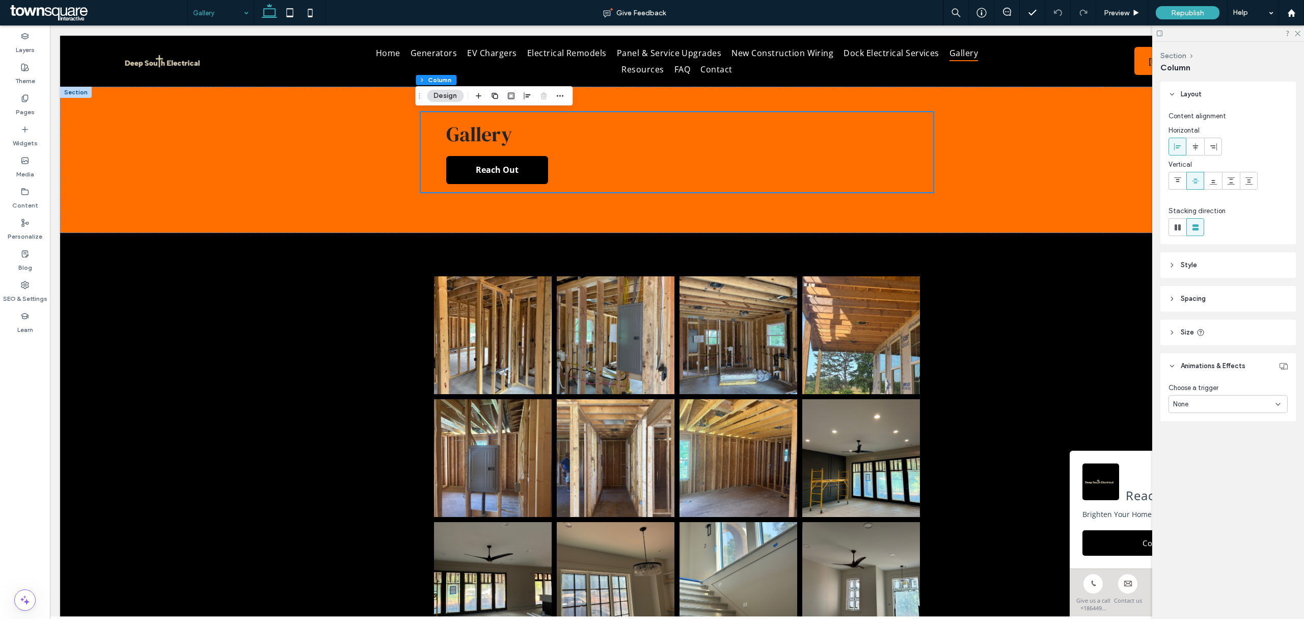
click at [1213, 404] on div "None" at bounding box center [1224, 404] width 102 height 10
click at [1210, 457] on div "Entrance" at bounding box center [1229, 457] width 118 height 18
click at [1214, 441] on div "None" at bounding box center [1224, 442] width 102 height 10
click at [1203, 477] on div "Fade In" at bounding box center [1229, 478] width 118 height 18
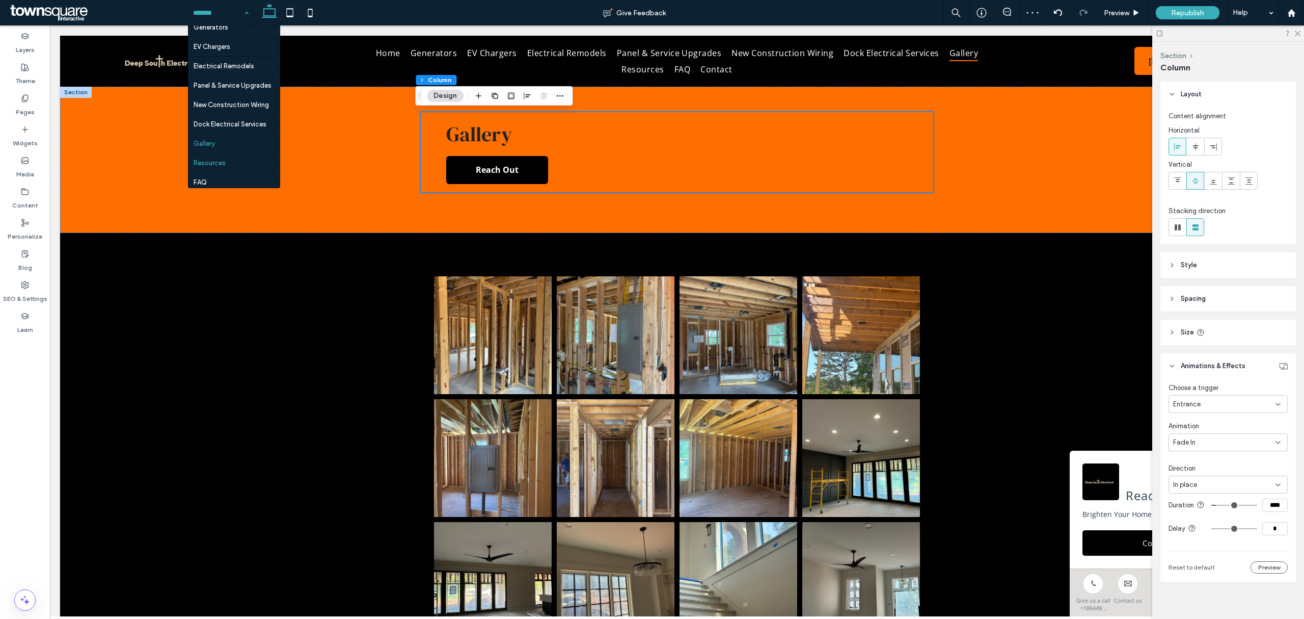
scroll to position [49, 0]
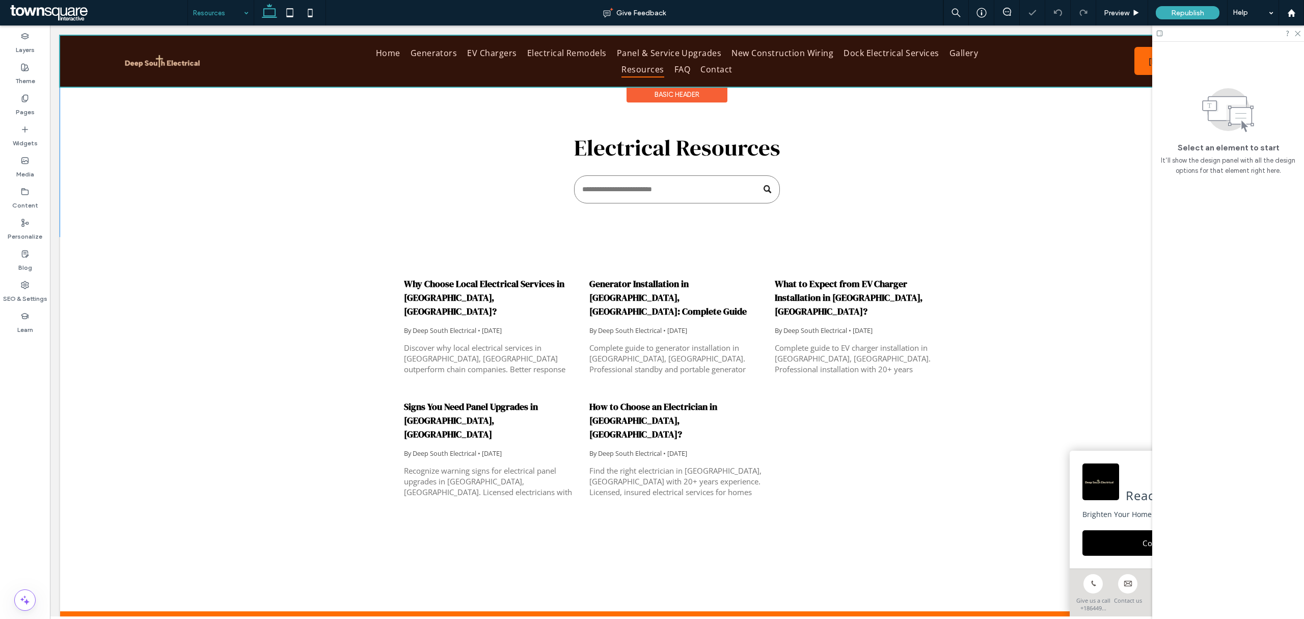
scroll to position [68, 0]
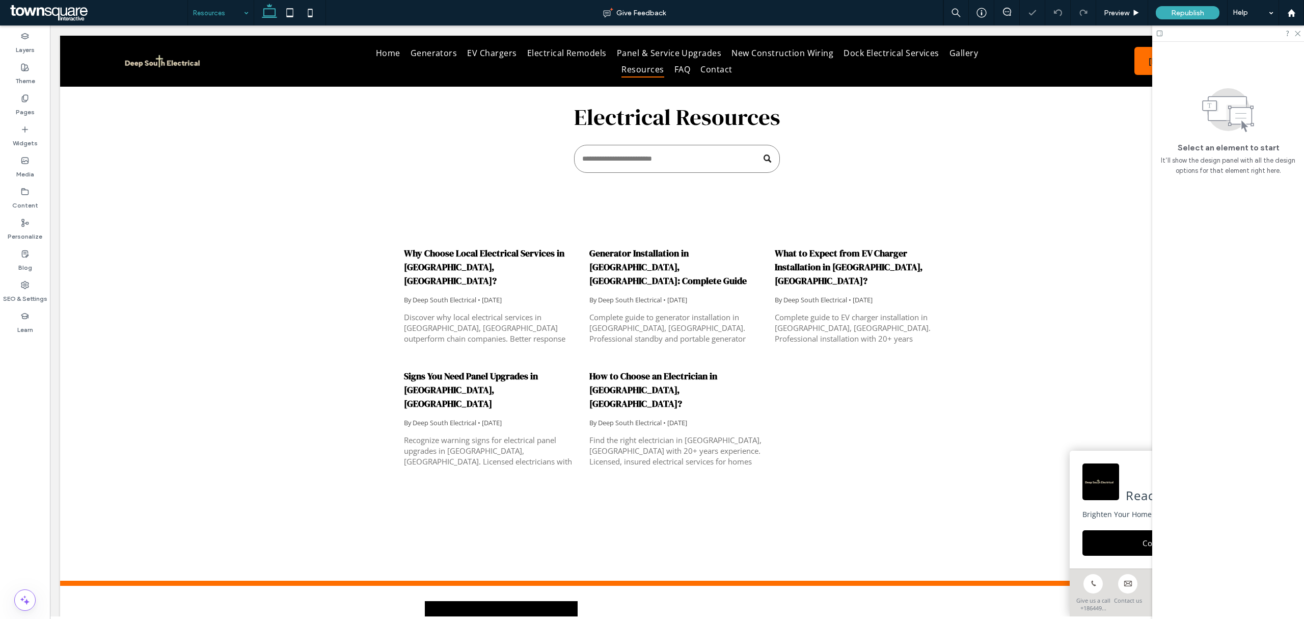
click at [233, 9] on input at bounding box center [218, 12] width 50 height 25
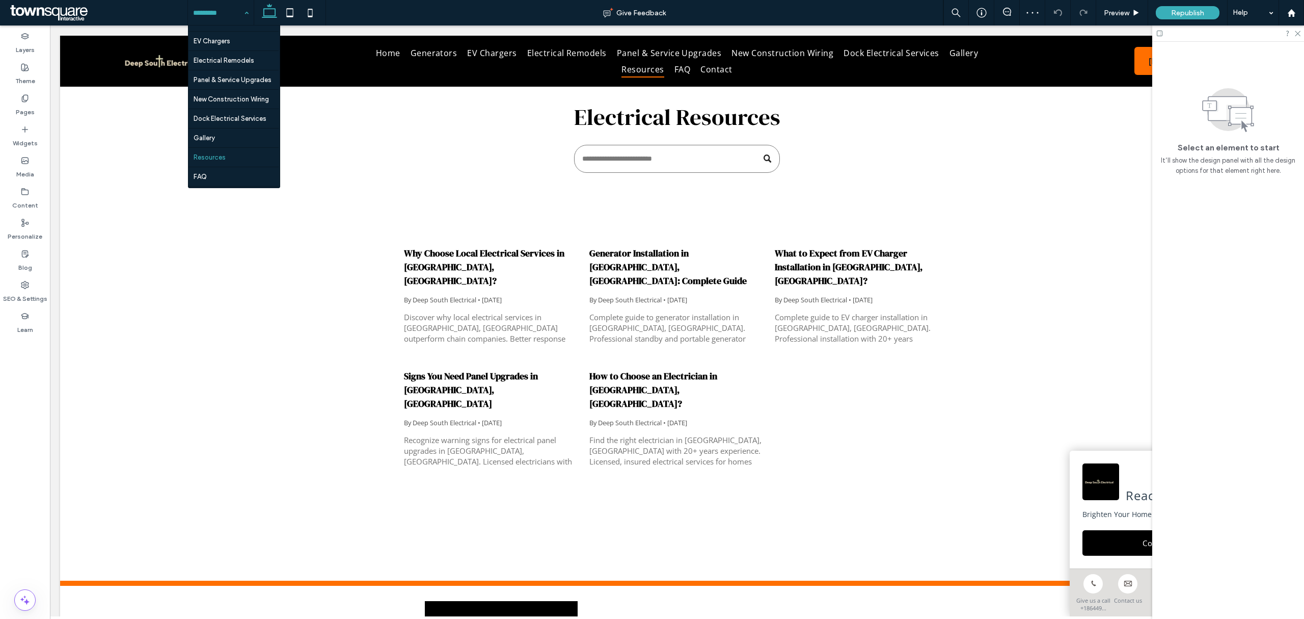
scroll to position [49, 0]
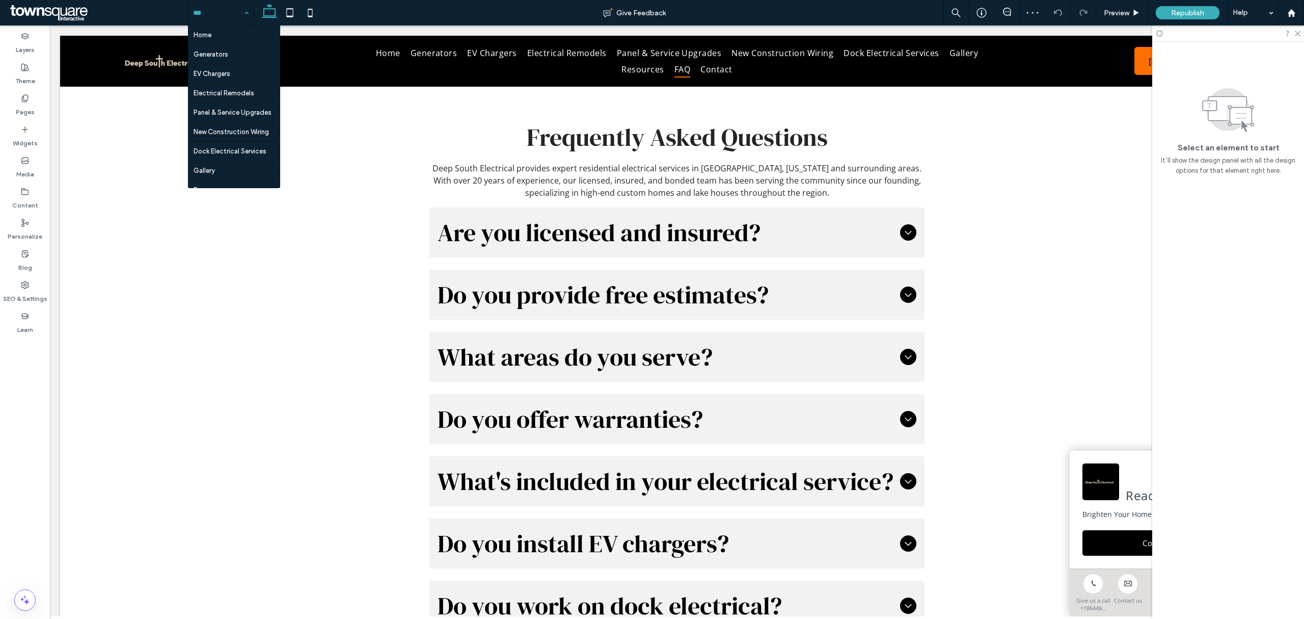
click at [231, 13] on input at bounding box center [218, 12] width 50 height 25
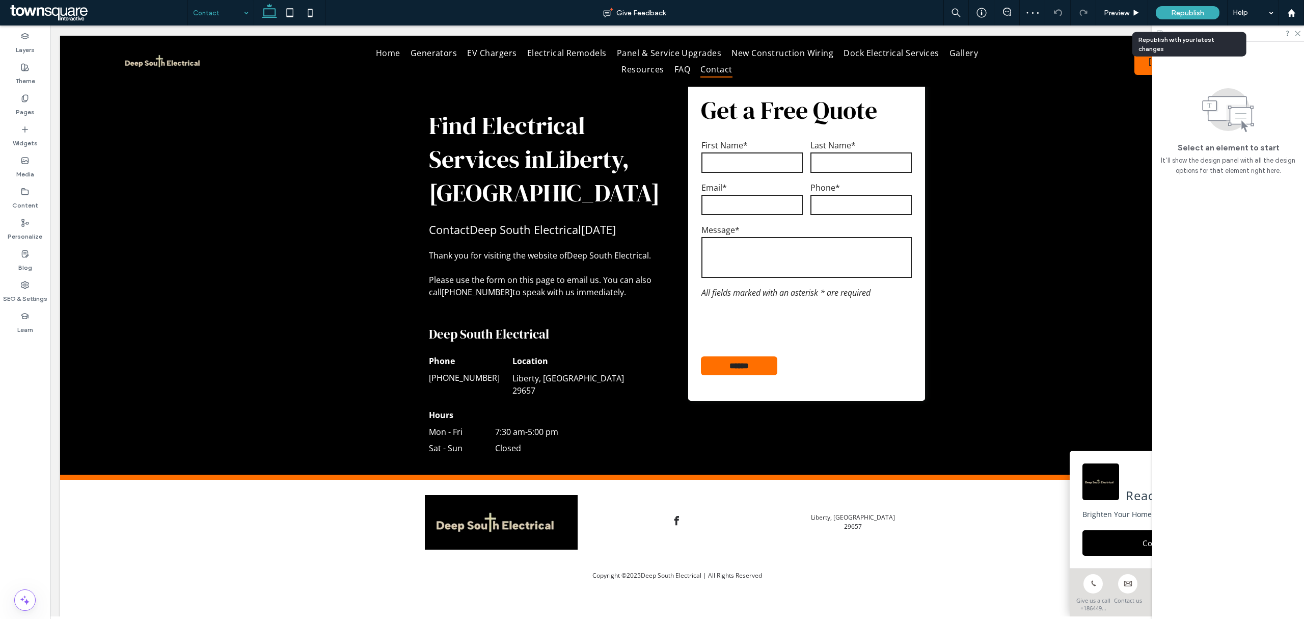
click at [1167, 5] on div "Republish" at bounding box center [1188, 12] width 64 height 25
